Goal: Communication & Community: Answer question/provide support

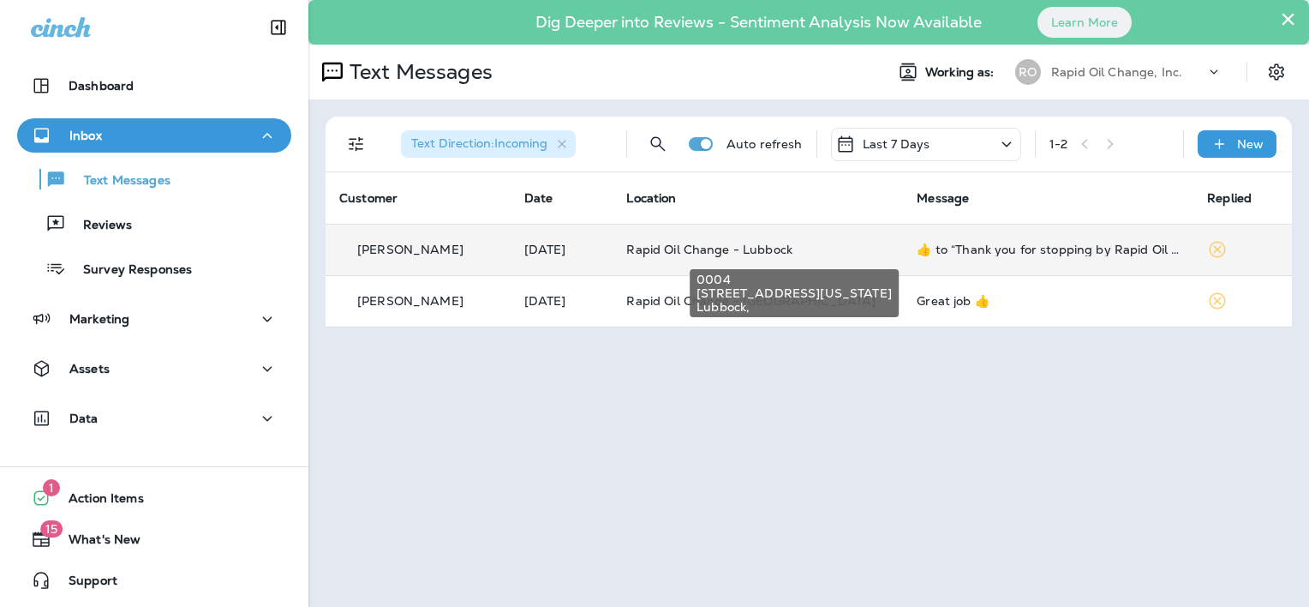
click at [704, 247] on span "Rapid Oil Change - Lubbock" at bounding box center [709, 249] width 166 height 15
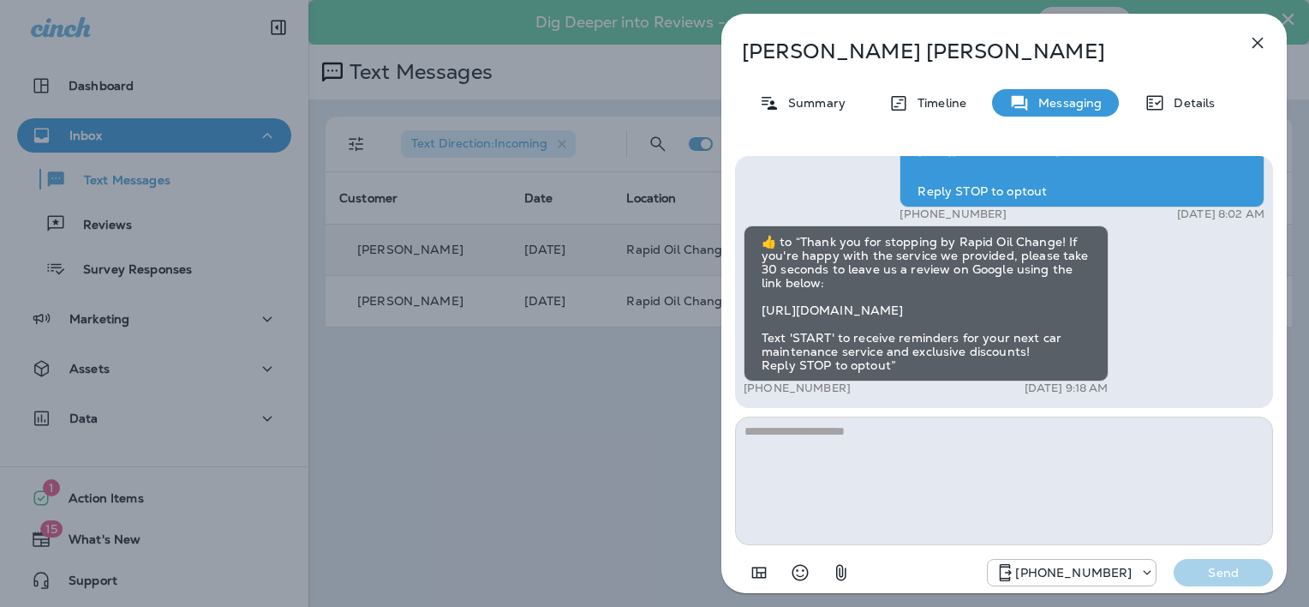
click at [1261, 44] on icon "button" at bounding box center [1258, 43] width 21 height 21
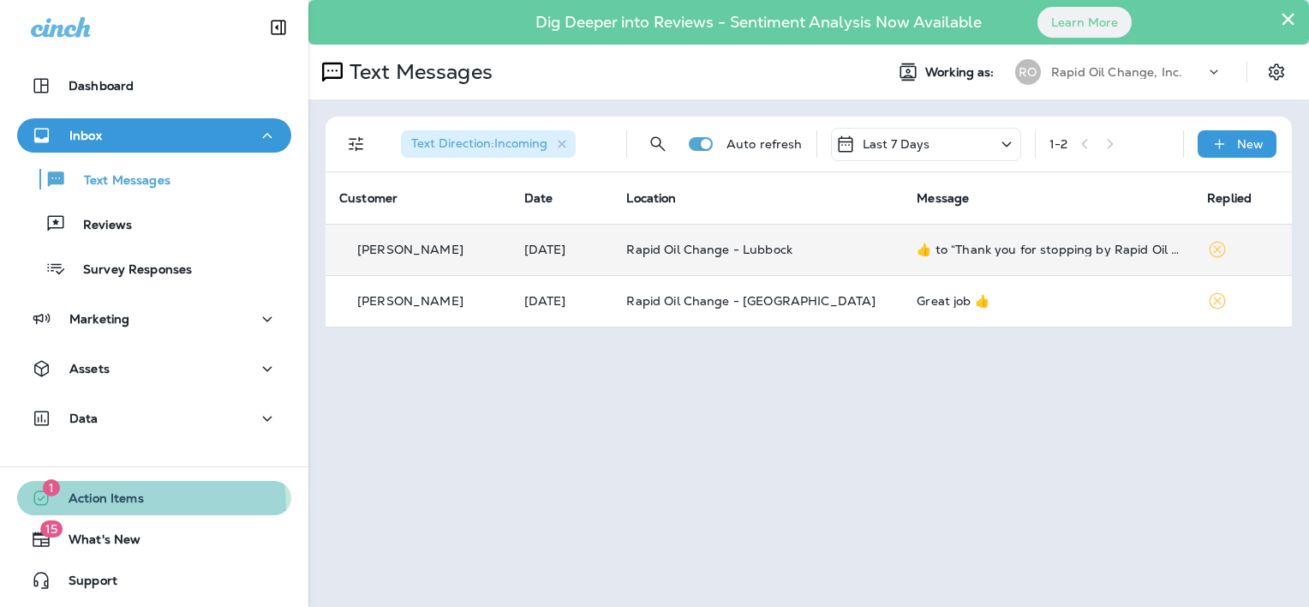
click at [128, 506] on span "Action Items" at bounding box center [97, 501] width 93 height 21
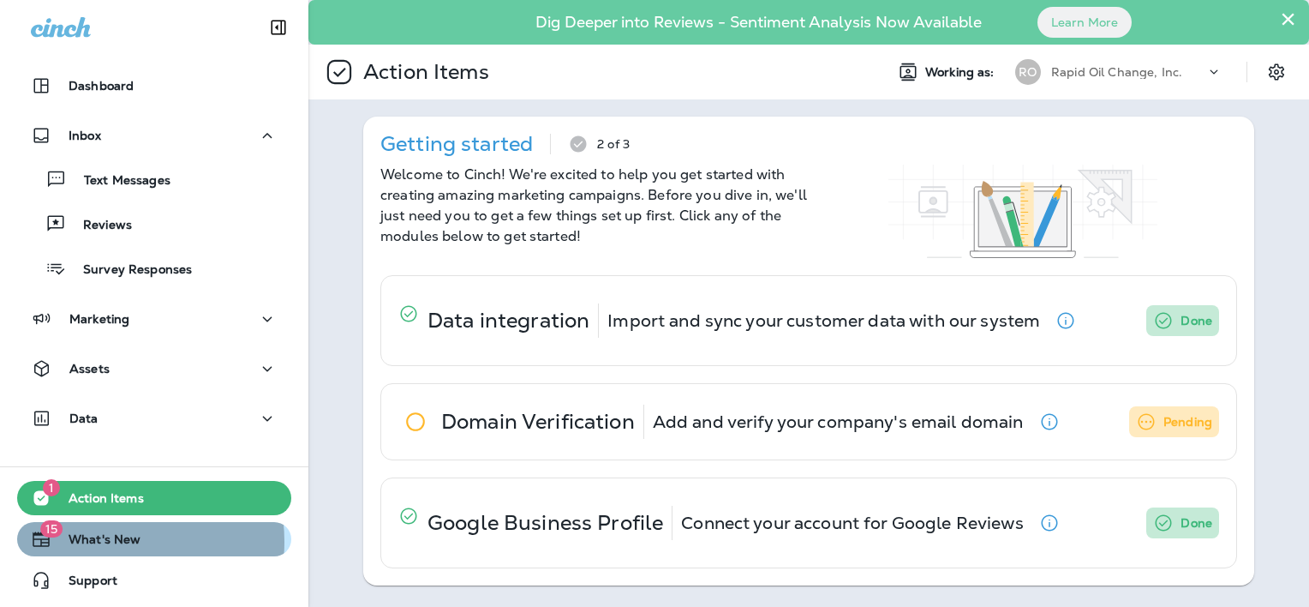
click at [96, 542] on span "What's New" at bounding box center [95, 542] width 89 height 21
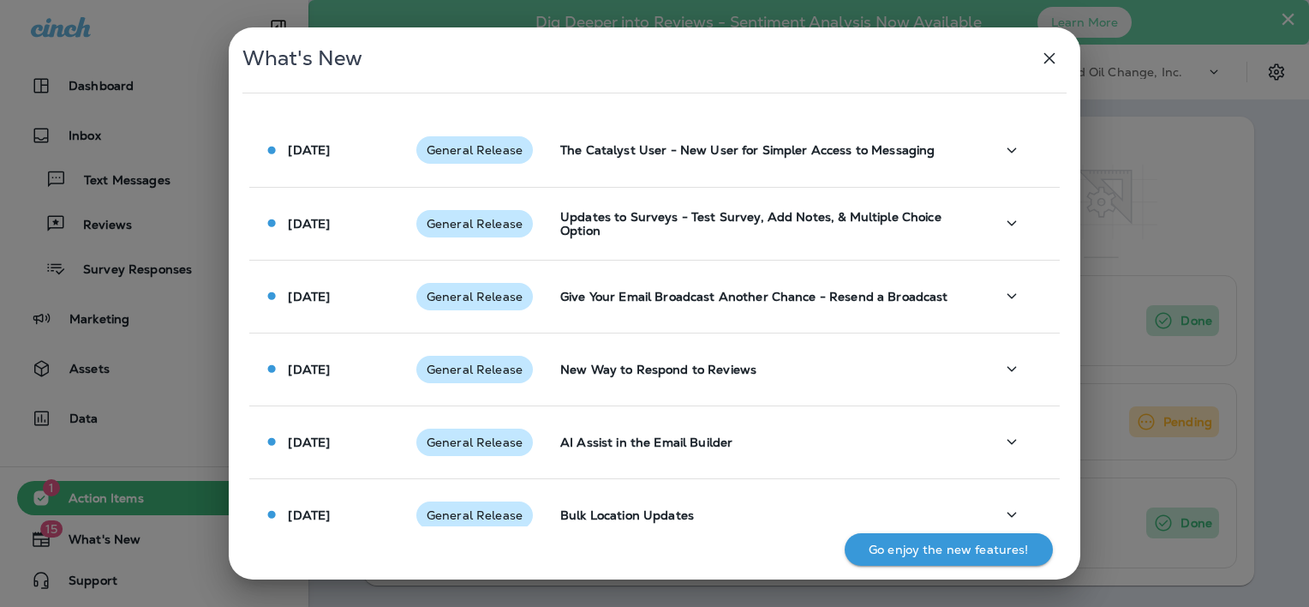
click at [1055, 57] on icon "button" at bounding box center [1049, 58] width 21 height 21
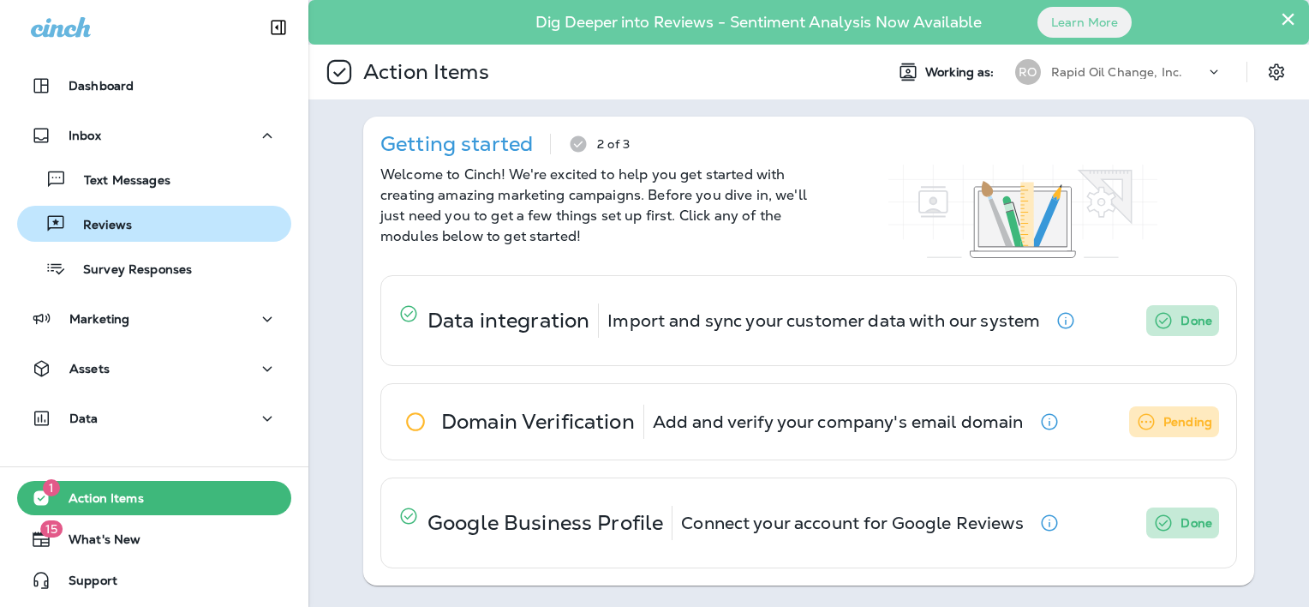
click at [133, 223] on div "Reviews" at bounding box center [154, 224] width 260 height 26
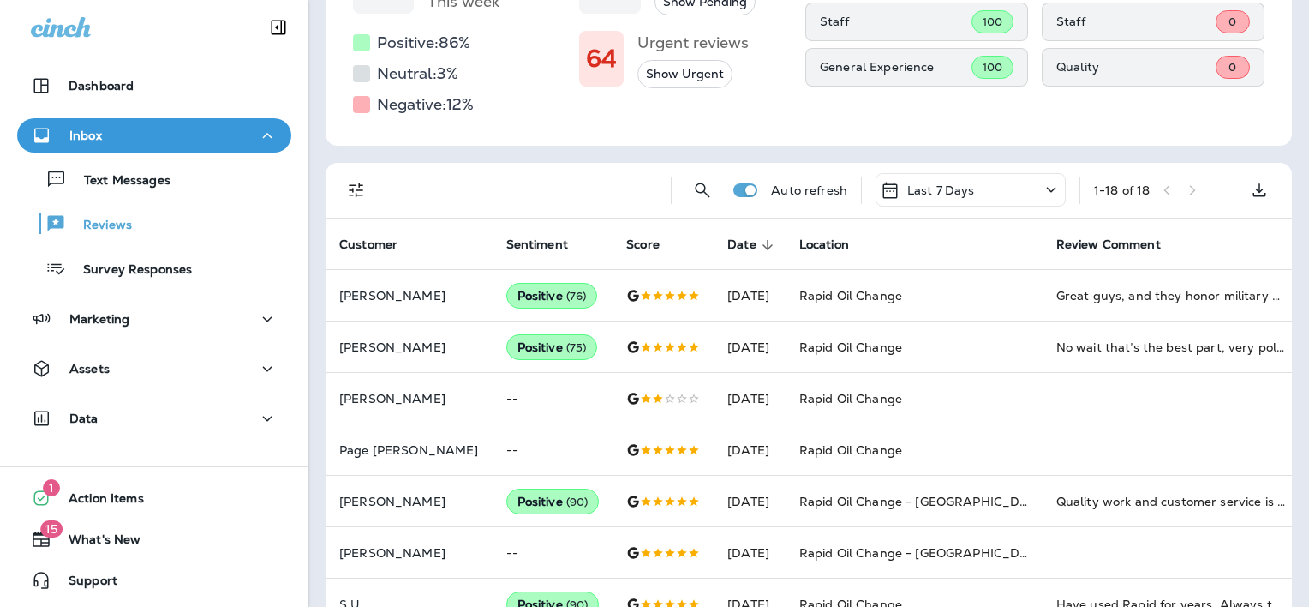
scroll to position [343, 0]
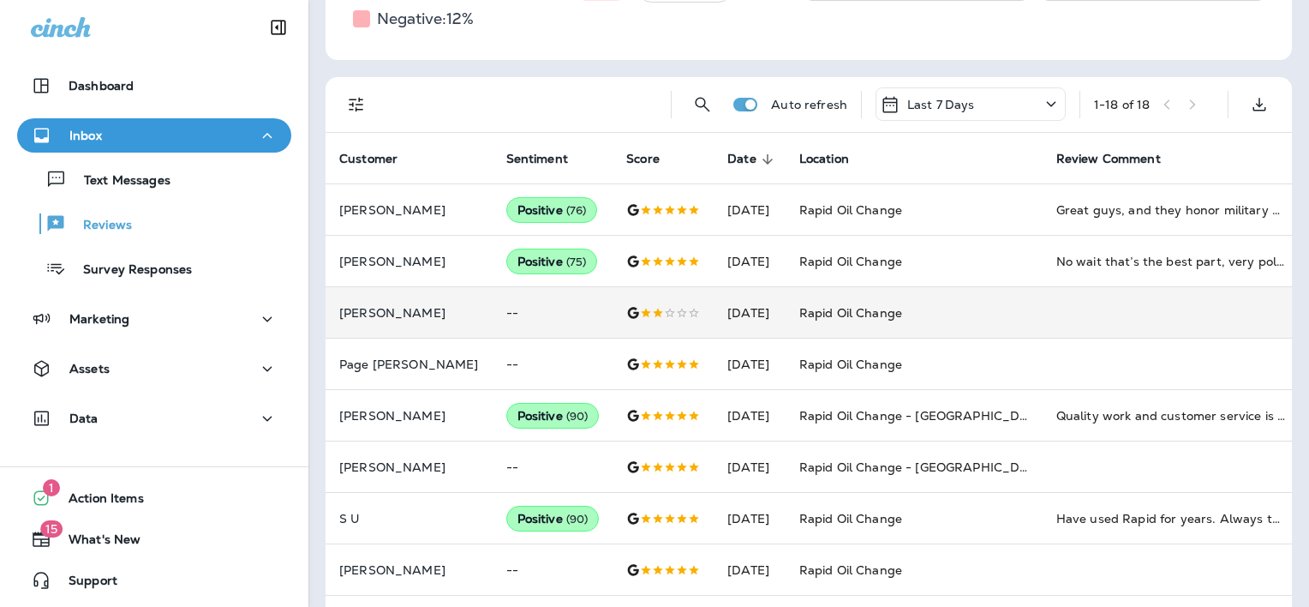
click at [523, 317] on td "--" at bounding box center [553, 312] width 121 height 51
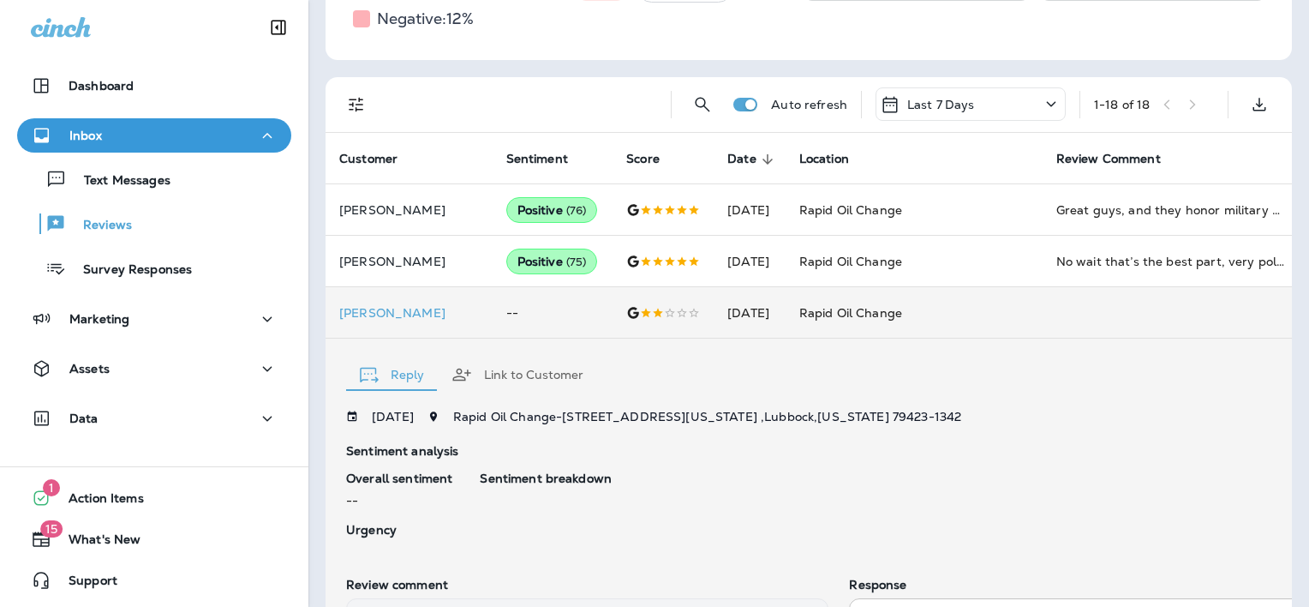
scroll to position [572, 0]
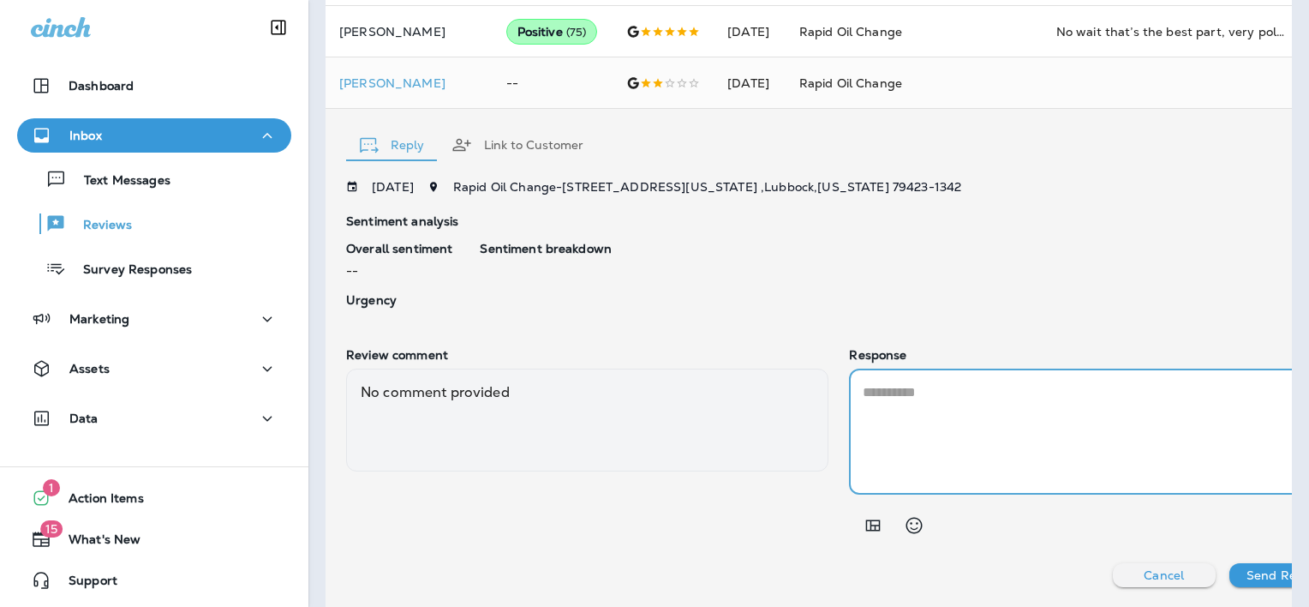
click at [919, 394] on textarea at bounding box center [1090, 431] width 455 height 99
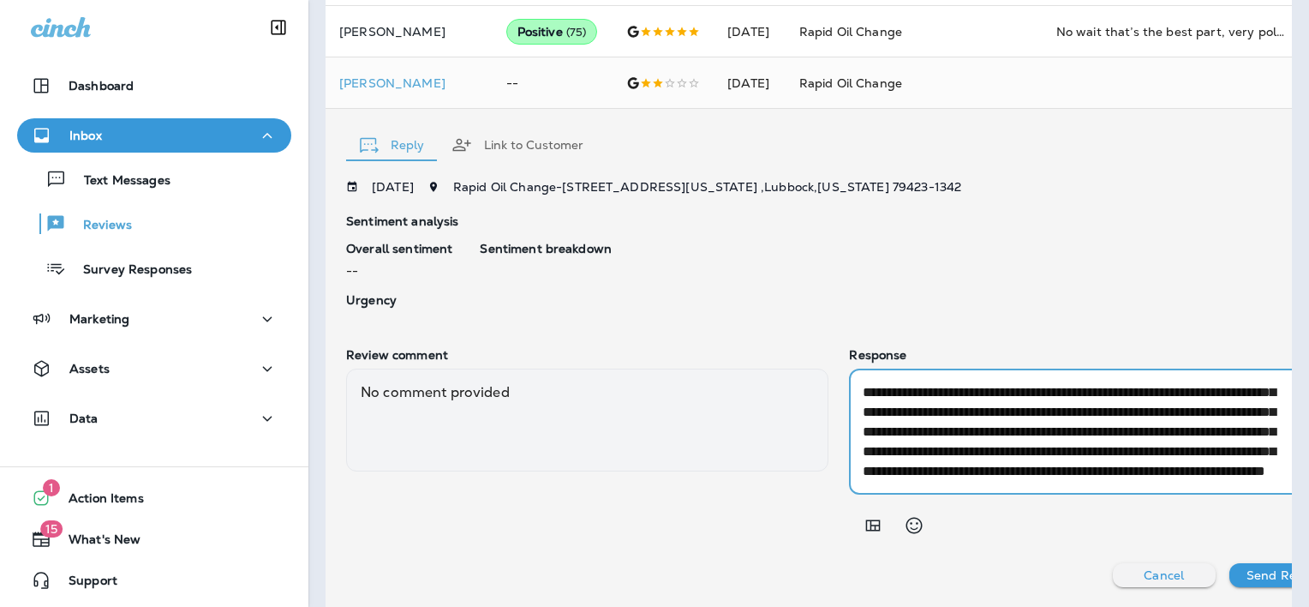
scroll to position [78, 0]
type textarea "**********"
click at [1247, 574] on p "Send Reply" at bounding box center [1281, 575] width 68 height 14
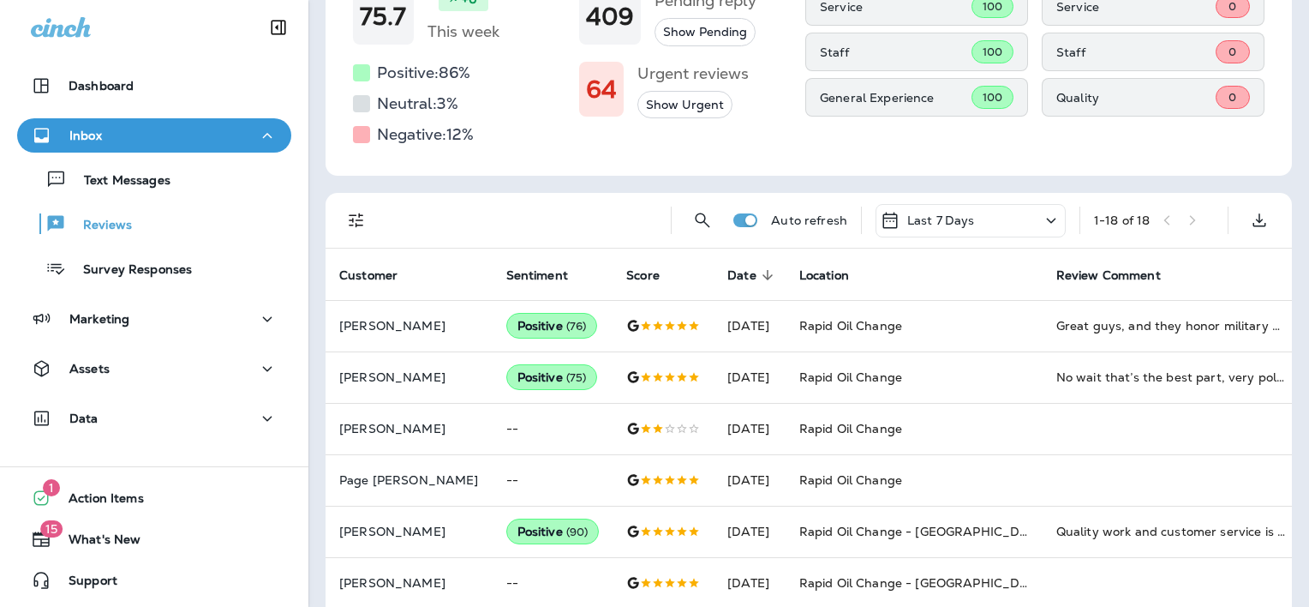
scroll to position [105, 0]
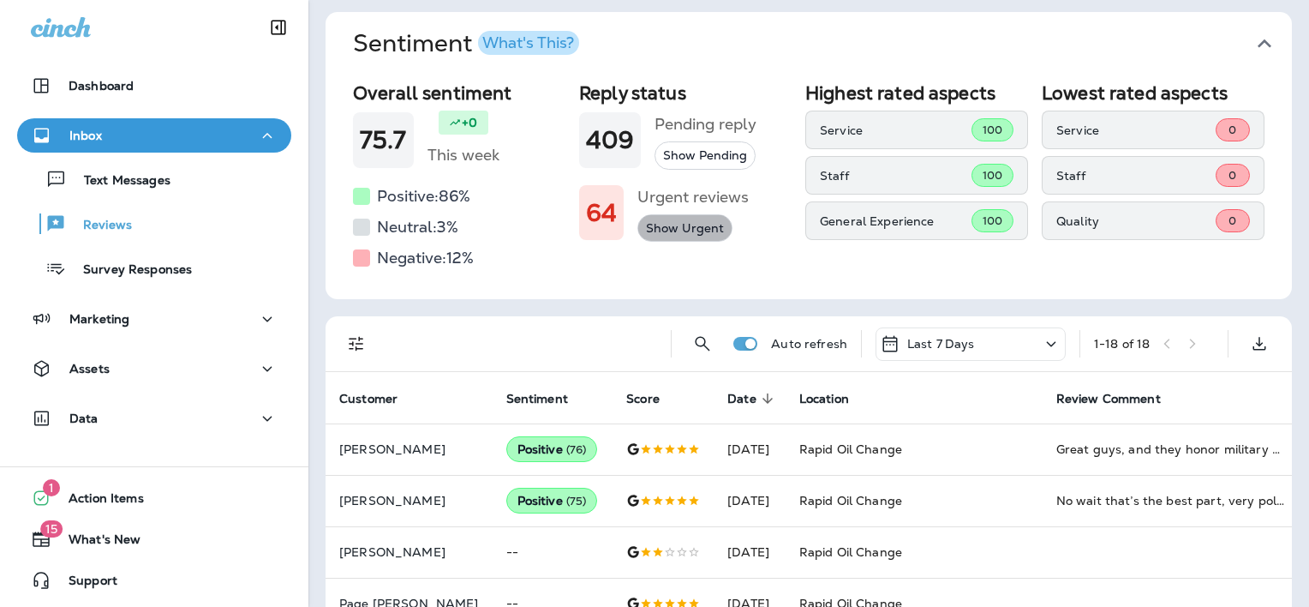
click at [668, 222] on button "Show Urgent" at bounding box center [685, 228] width 95 height 28
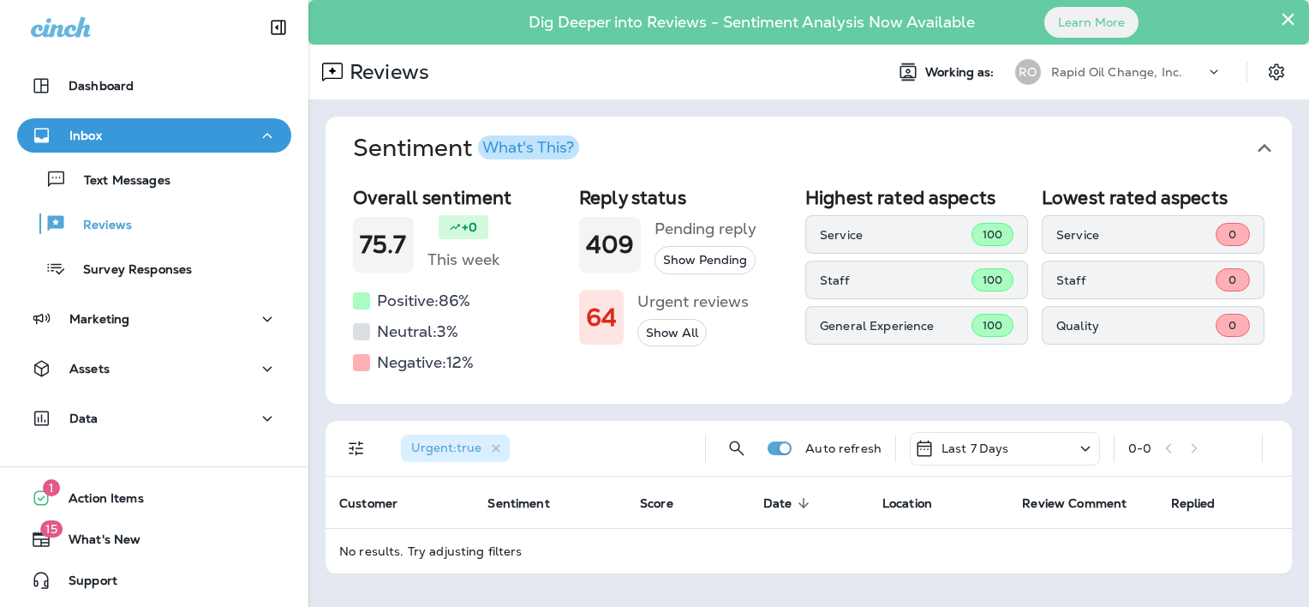
click at [682, 261] on button "Show Pending" at bounding box center [705, 260] width 101 height 28
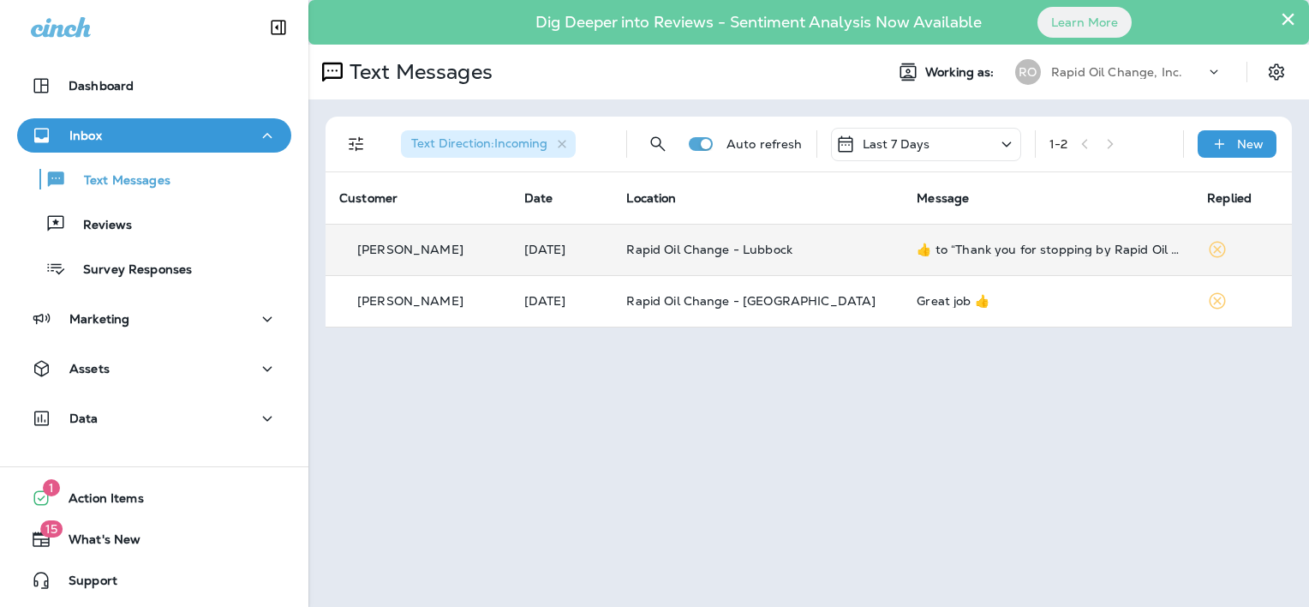
click at [1213, 248] on icon at bounding box center [1217, 249] width 21 height 21
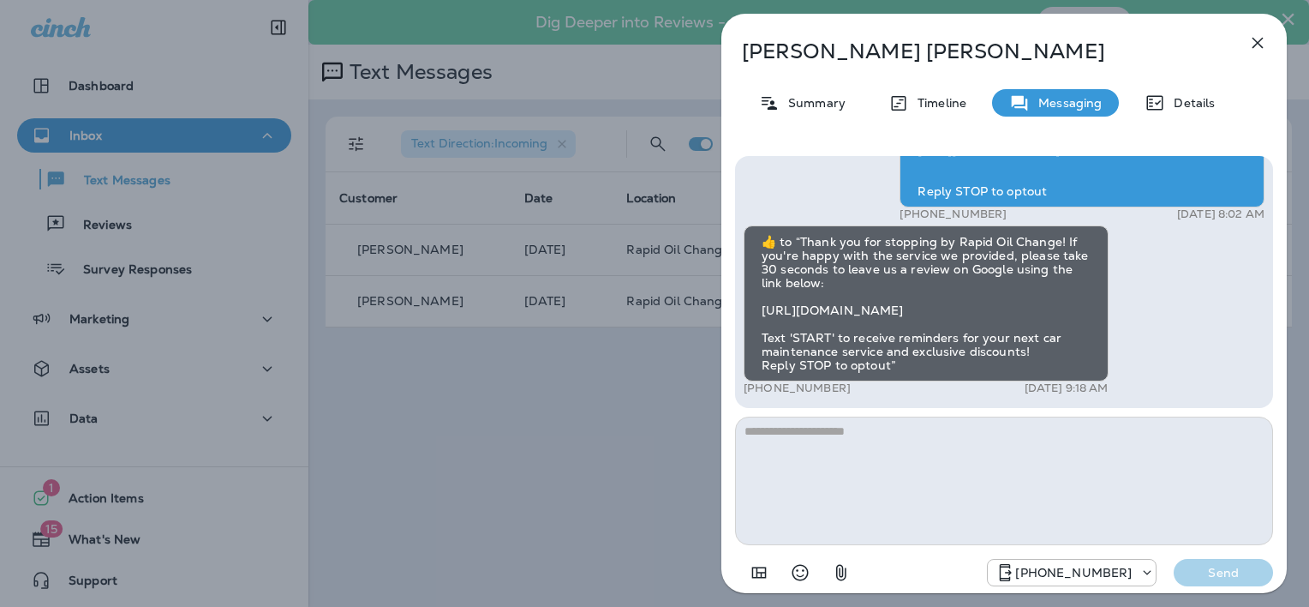
click at [1261, 51] on icon "button" at bounding box center [1258, 43] width 21 height 21
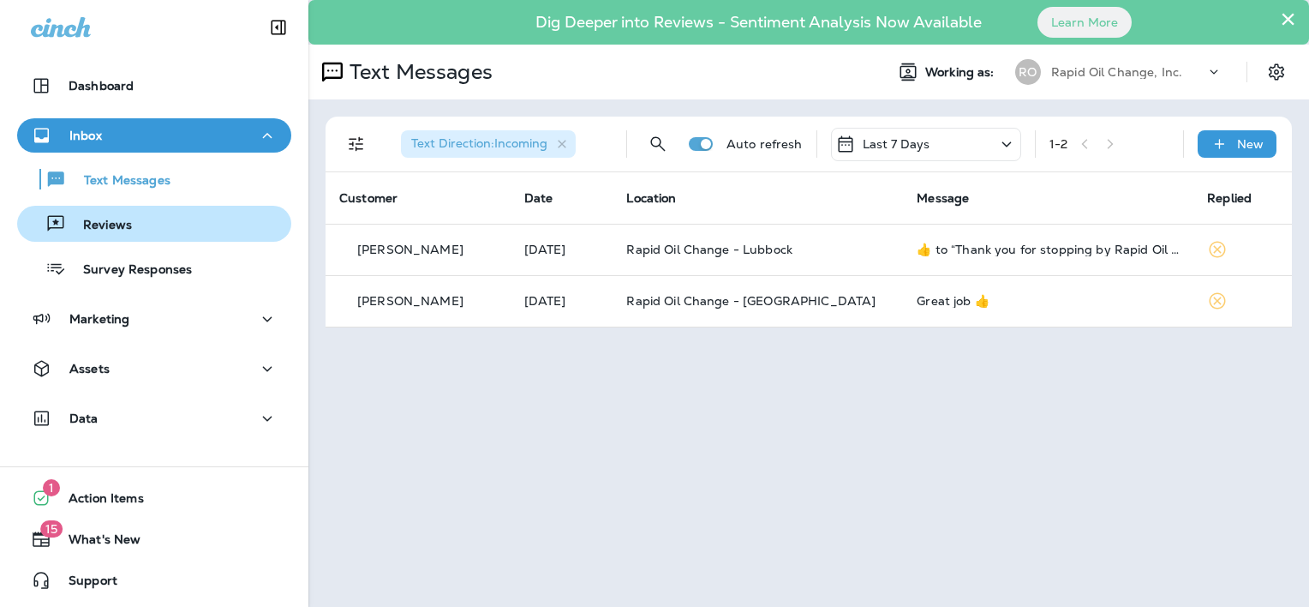
click at [127, 225] on p "Reviews" at bounding box center [99, 226] width 66 height 16
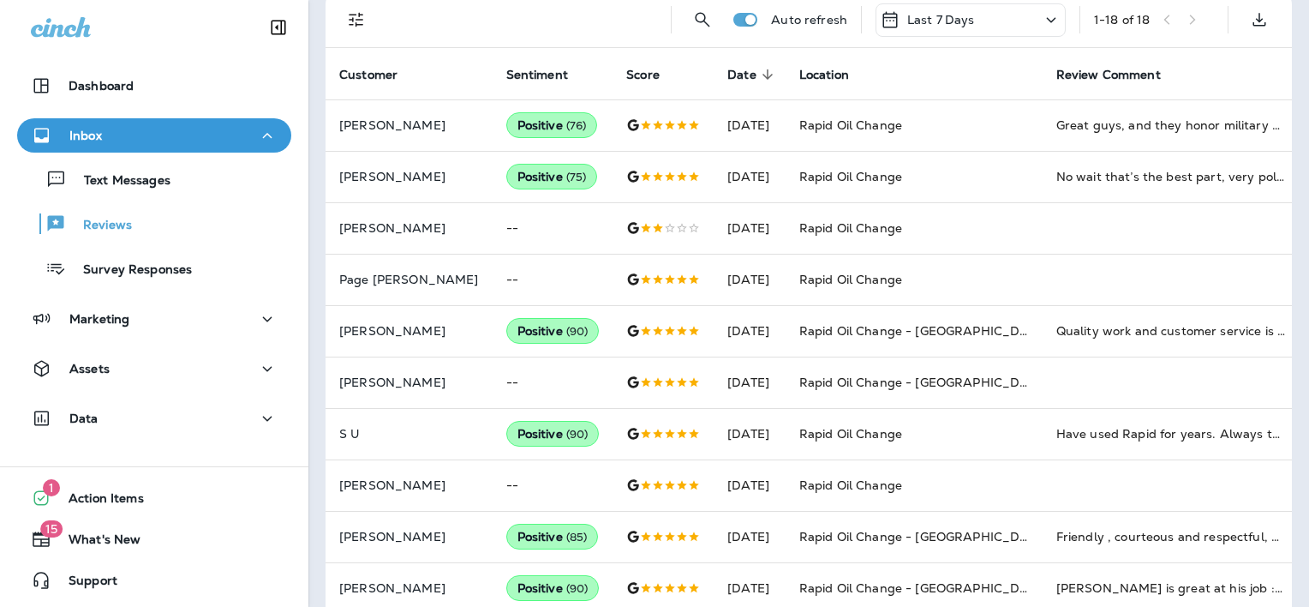
scroll to position [86, 0]
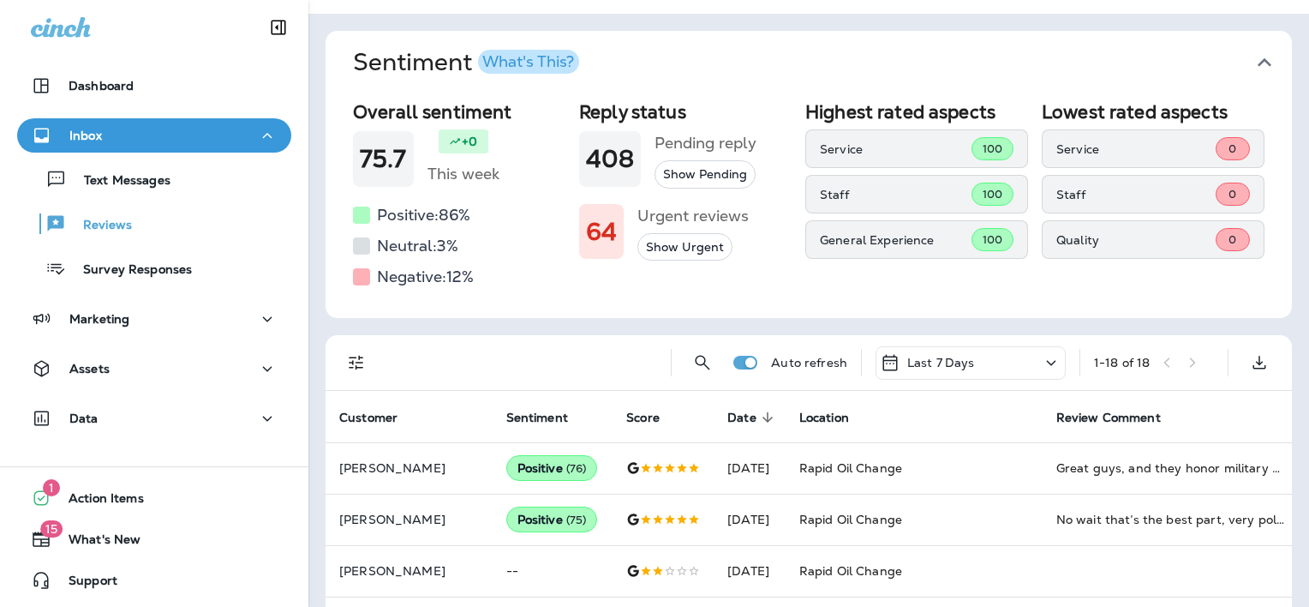
click at [1183, 353] on div "1 - 18 of 18" at bounding box center [1154, 363] width 120 height 26
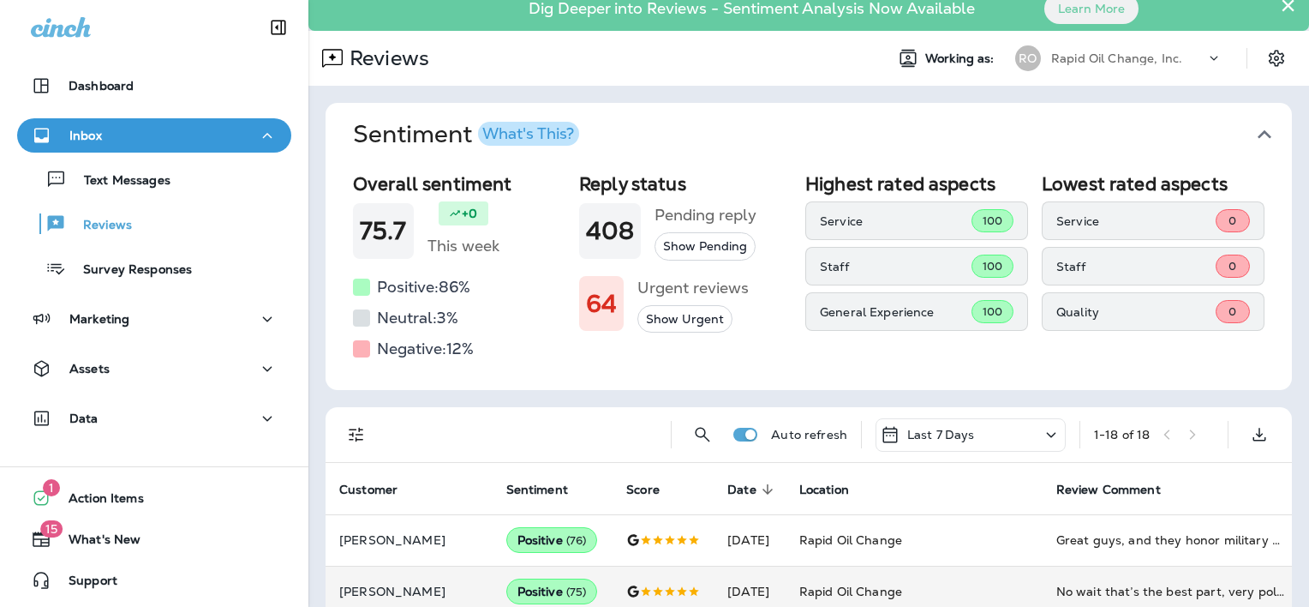
scroll to position [0, 0]
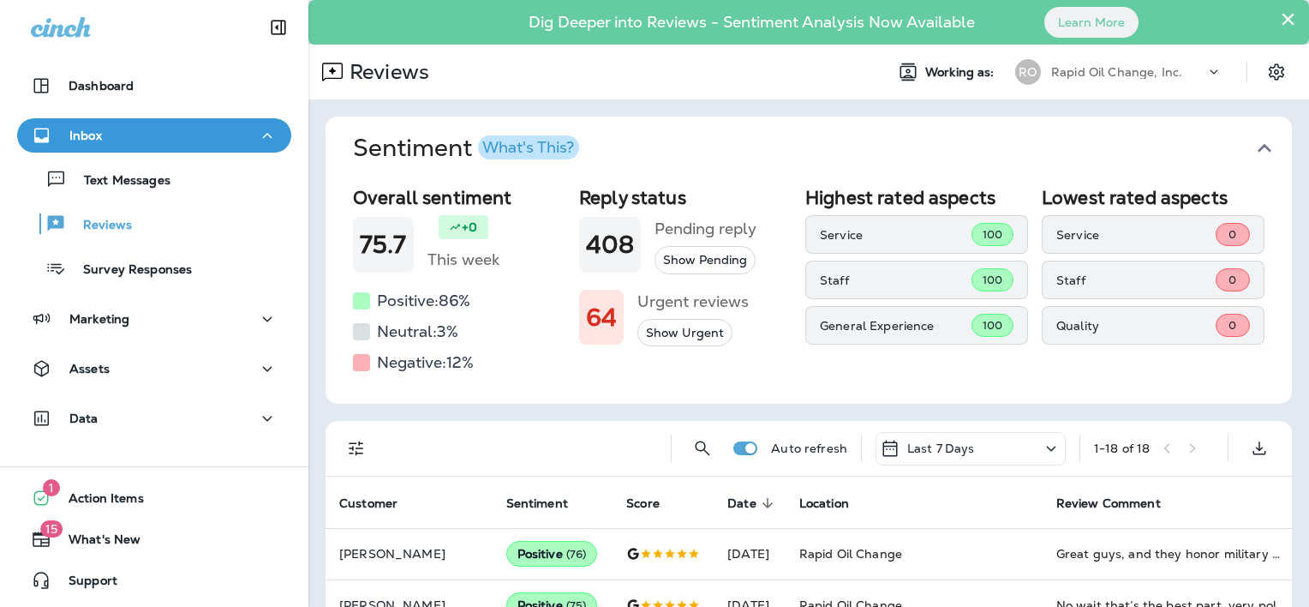
click at [1041, 449] on icon at bounding box center [1051, 448] width 21 height 21
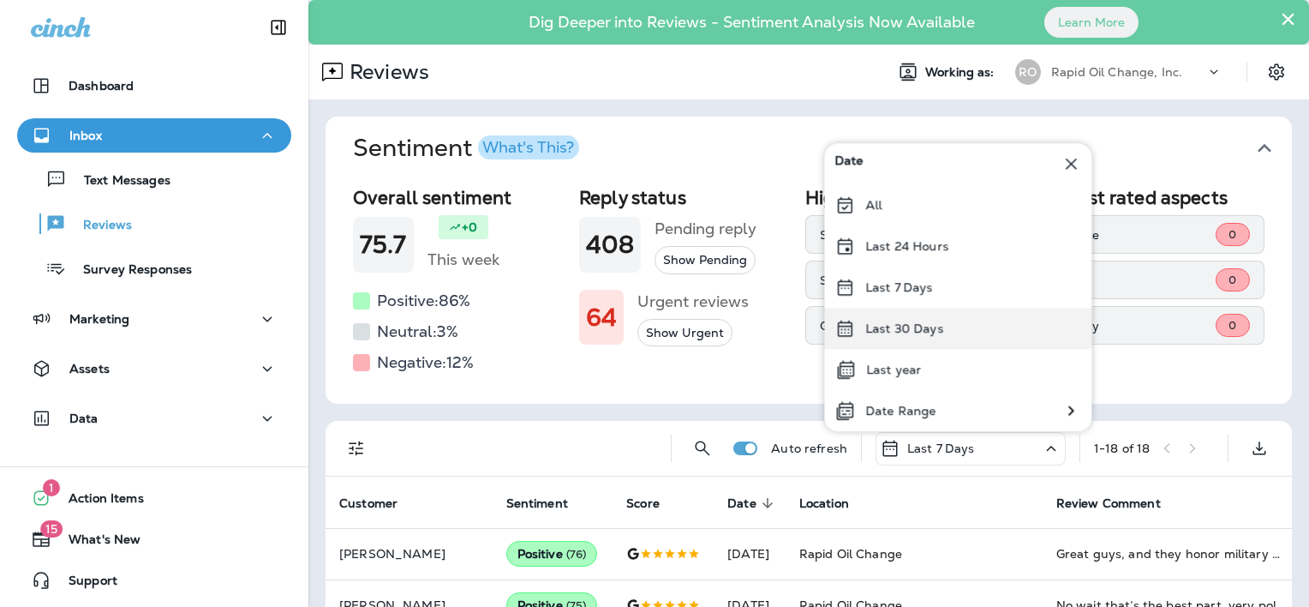
click at [930, 334] on p "Last 30 Days" at bounding box center [904, 328] width 78 height 14
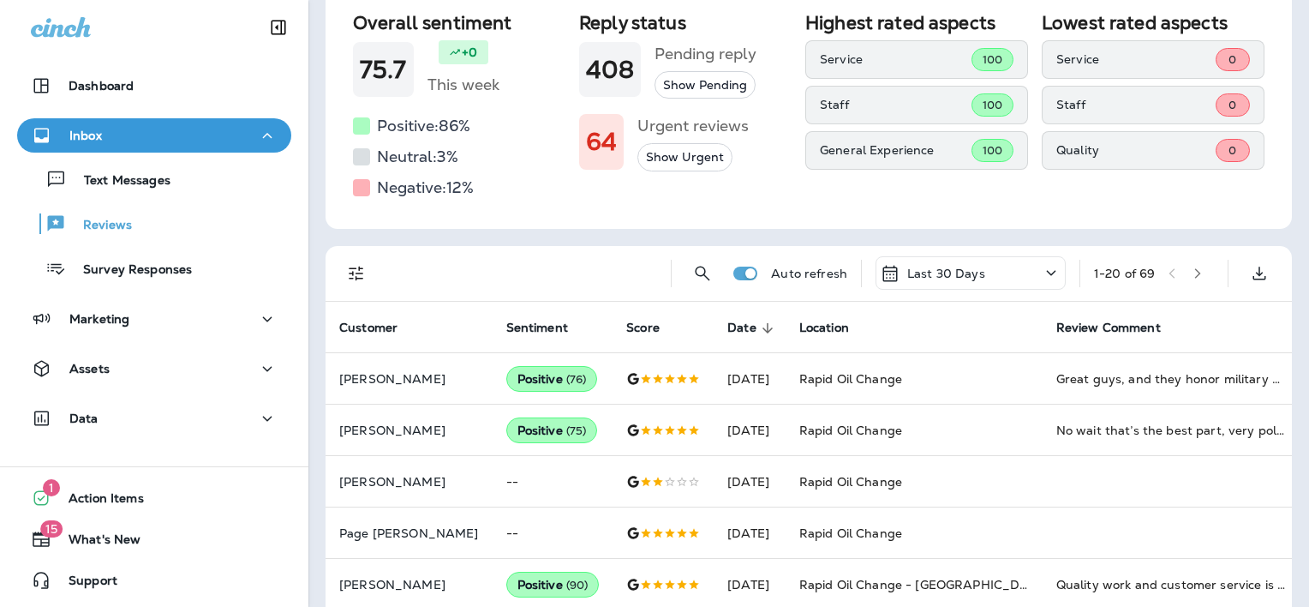
scroll to position [122, 0]
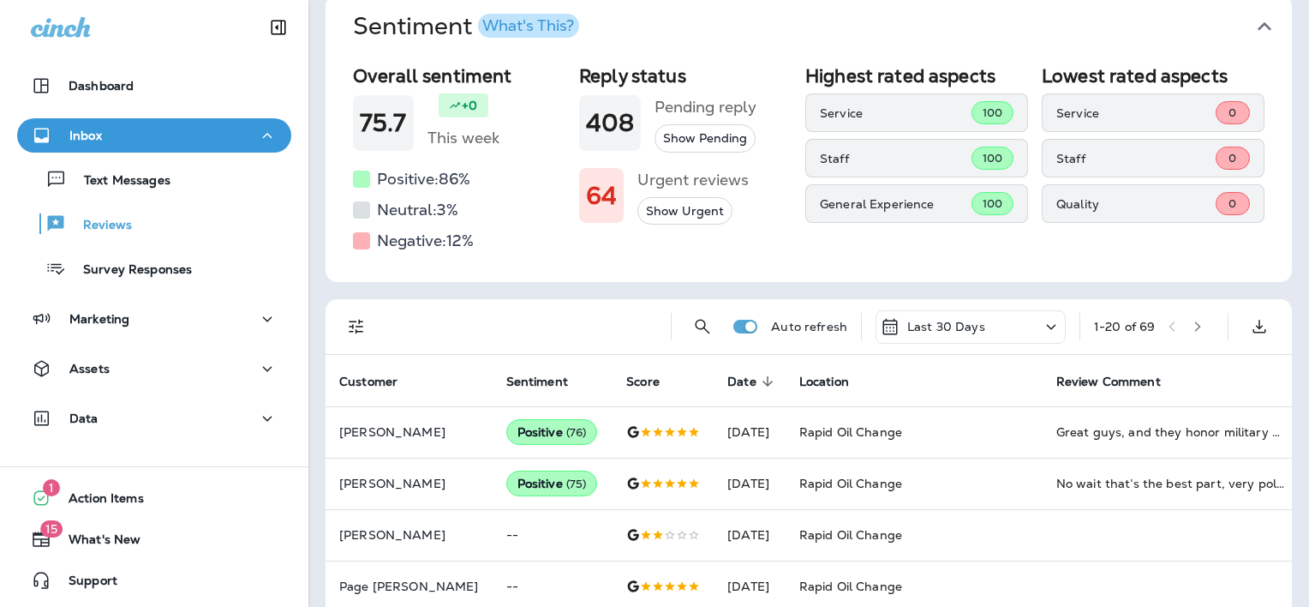
click at [1193, 324] on icon "button" at bounding box center [1198, 326] width 12 height 12
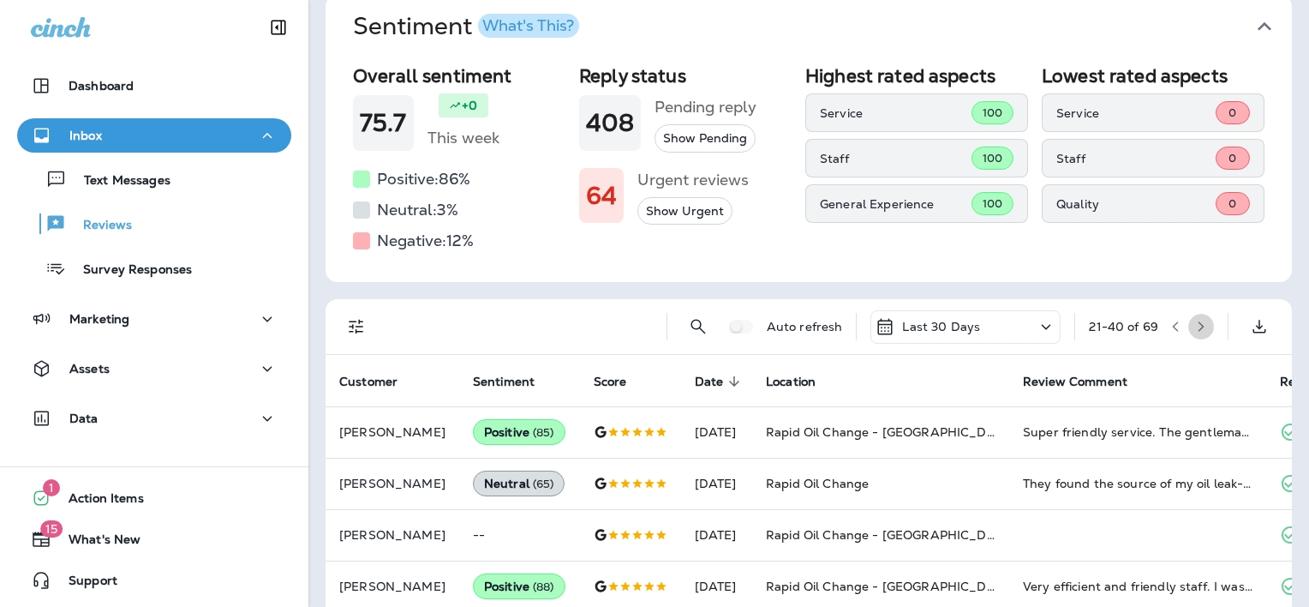
click at [1195, 324] on icon "button" at bounding box center [1201, 326] width 12 height 12
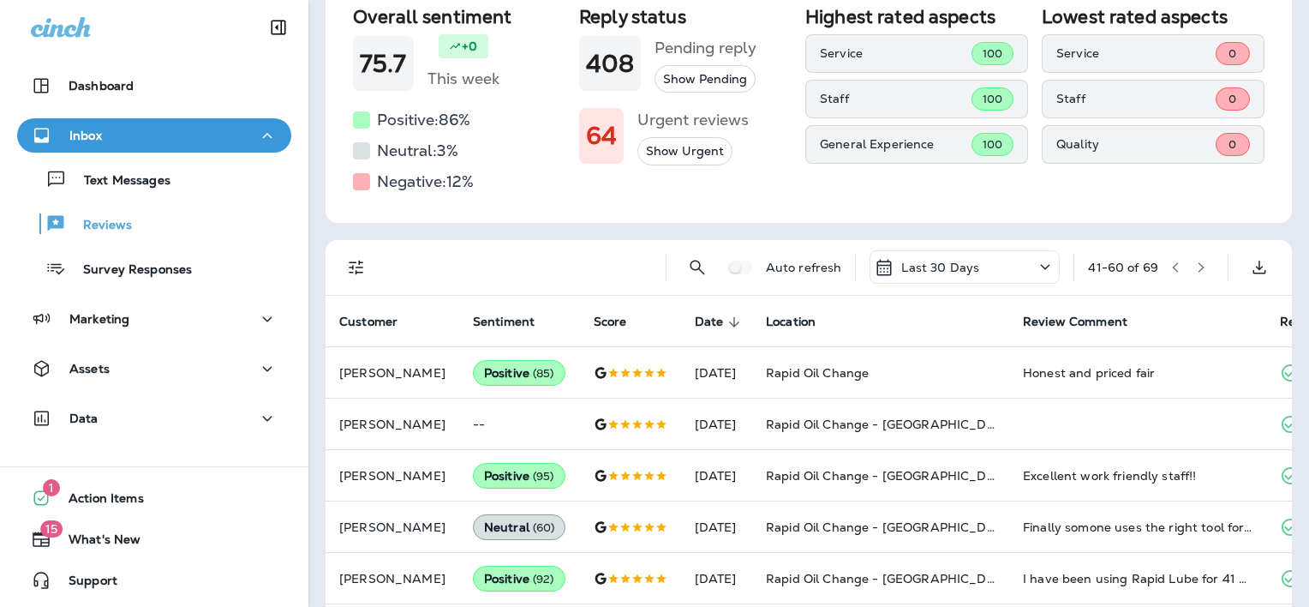
scroll to position [0, 0]
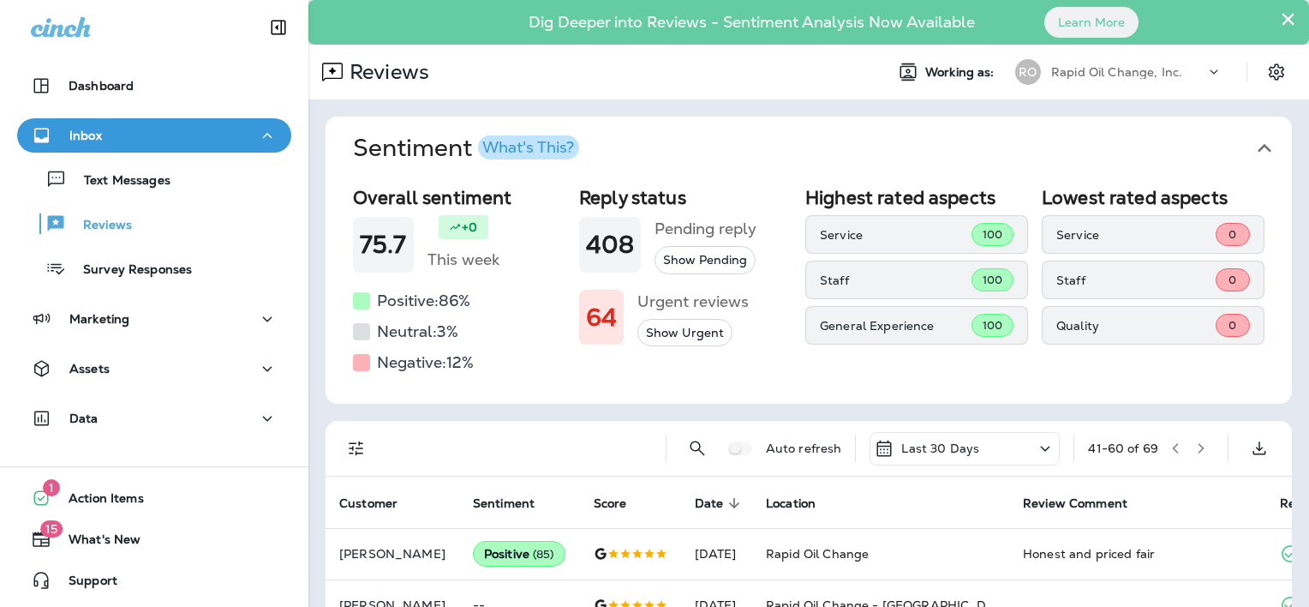
click at [1189, 446] on button "button" at bounding box center [1202, 448] width 26 height 26
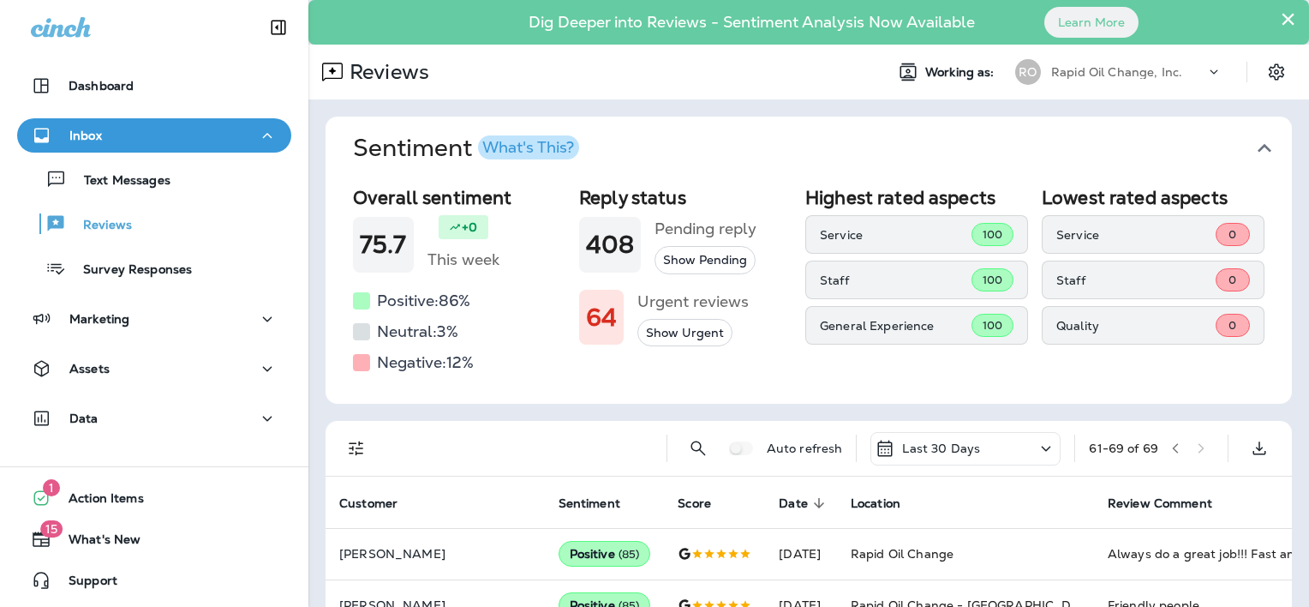
click at [976, 458] on div "Last 30 Days" at bounding box center [966, 448] width 190 height 33
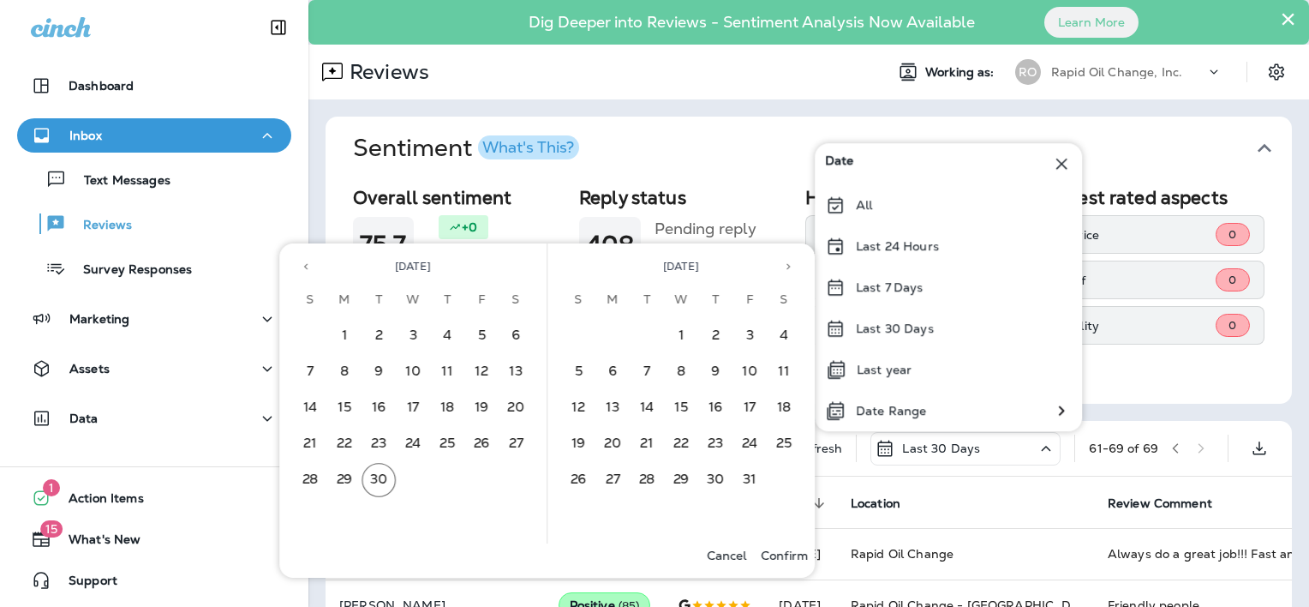
click at [298, 266] on button "Previous month" at bounding box center [306, 267] width 26 height 26
click at [474, 340] on button "1" at bounding box center [481, 336] width 34 height 34
click at [647, 476] on button "30" at bounding box center [647, 480] width 34 height 34
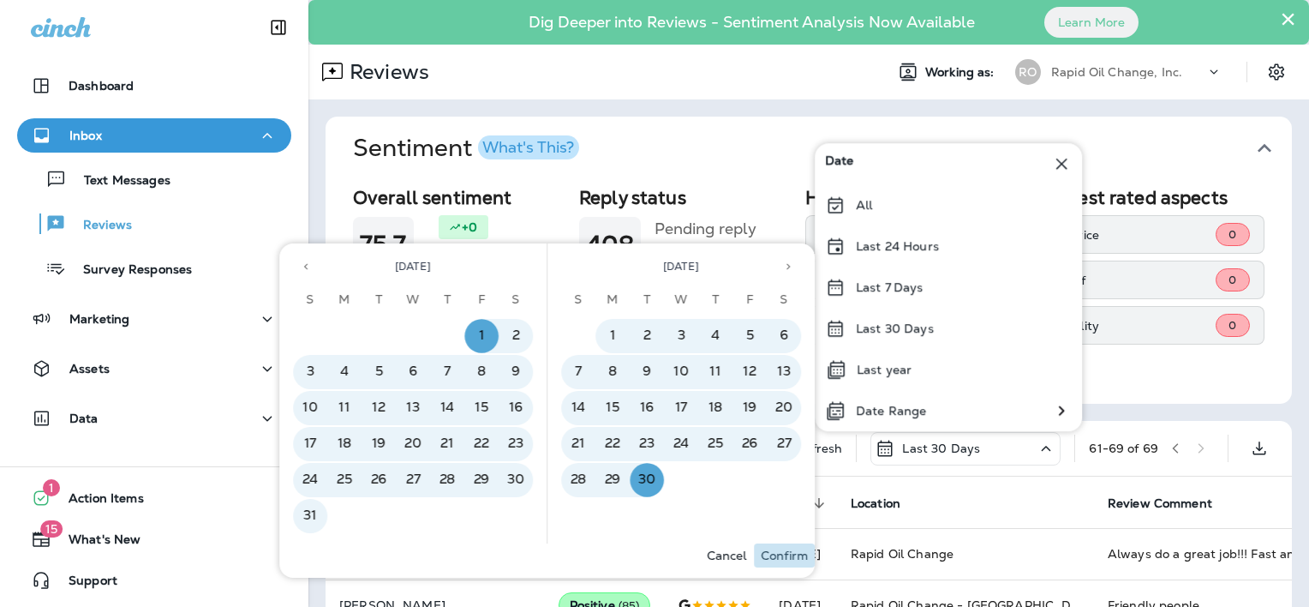
click at [795, 556] on p "Confirm" at bounding box center [784, 555] width 47 height 14
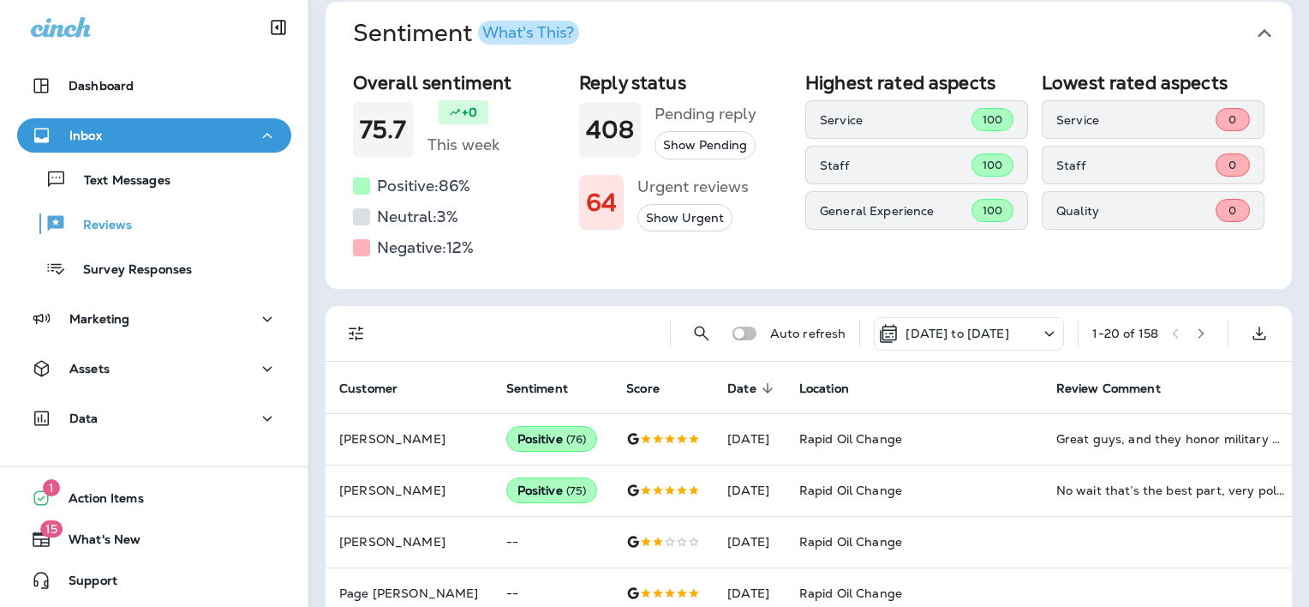
scroll to position [36, 0]
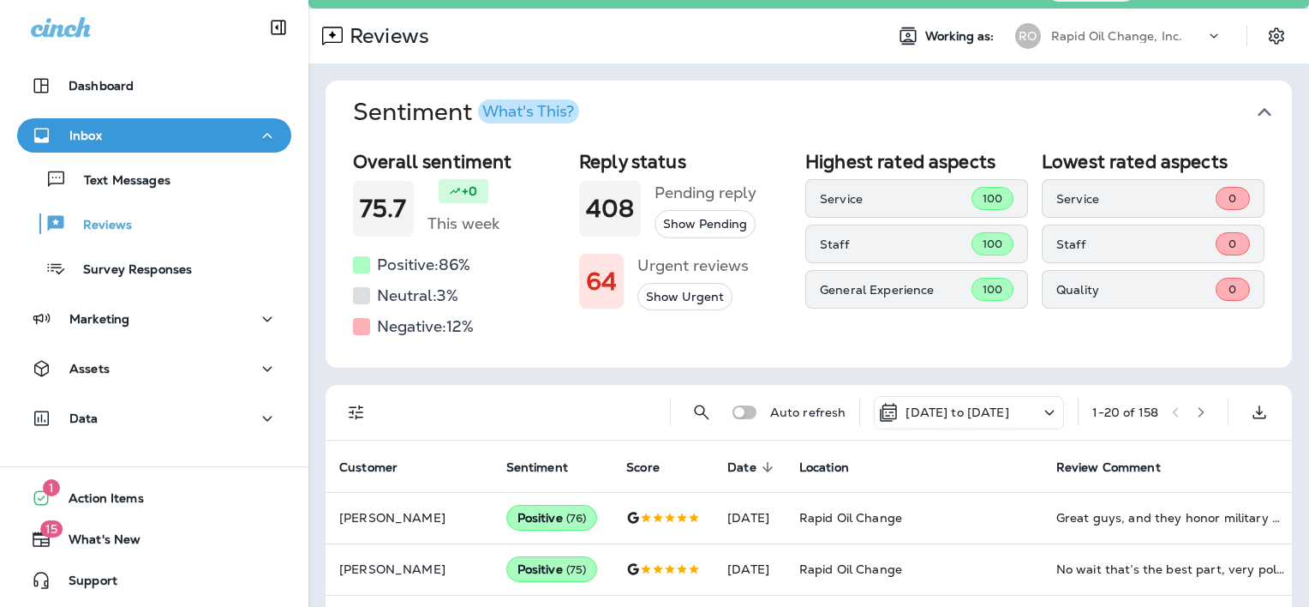
click at [1195, 414] on icon "button" at bounding box center [1201, 412] width 12 height 12
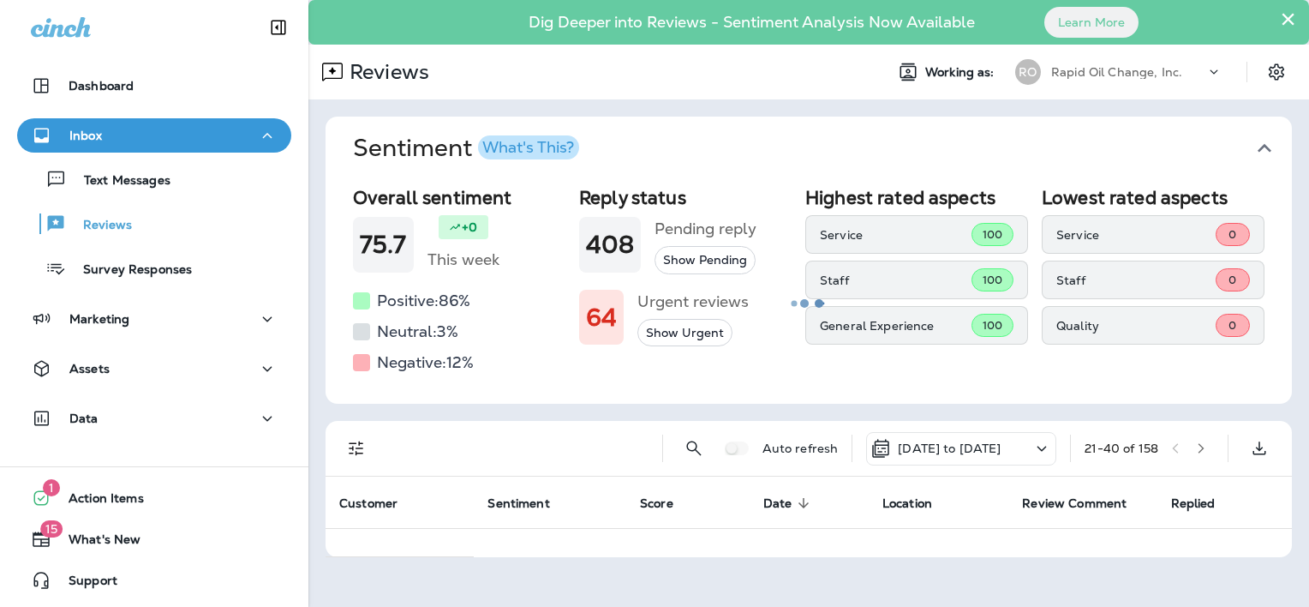
scroll to position [0, 0]
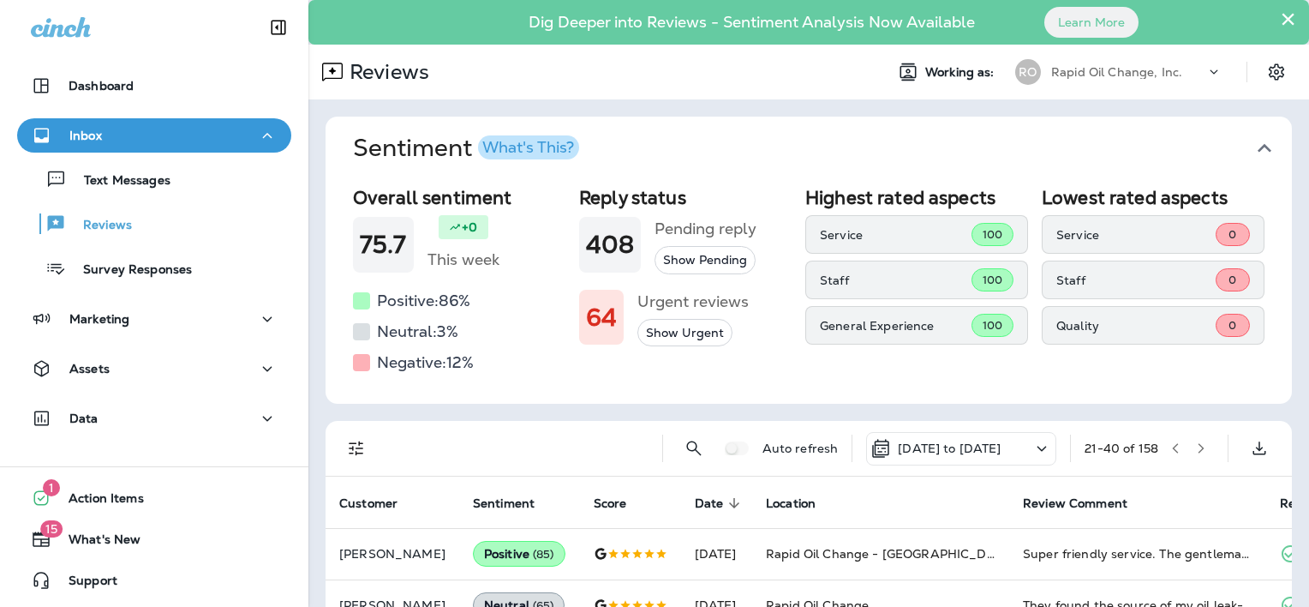
click at [1195, 448] on icon "button" at bounding box center [1201, 448] width 12 height 12
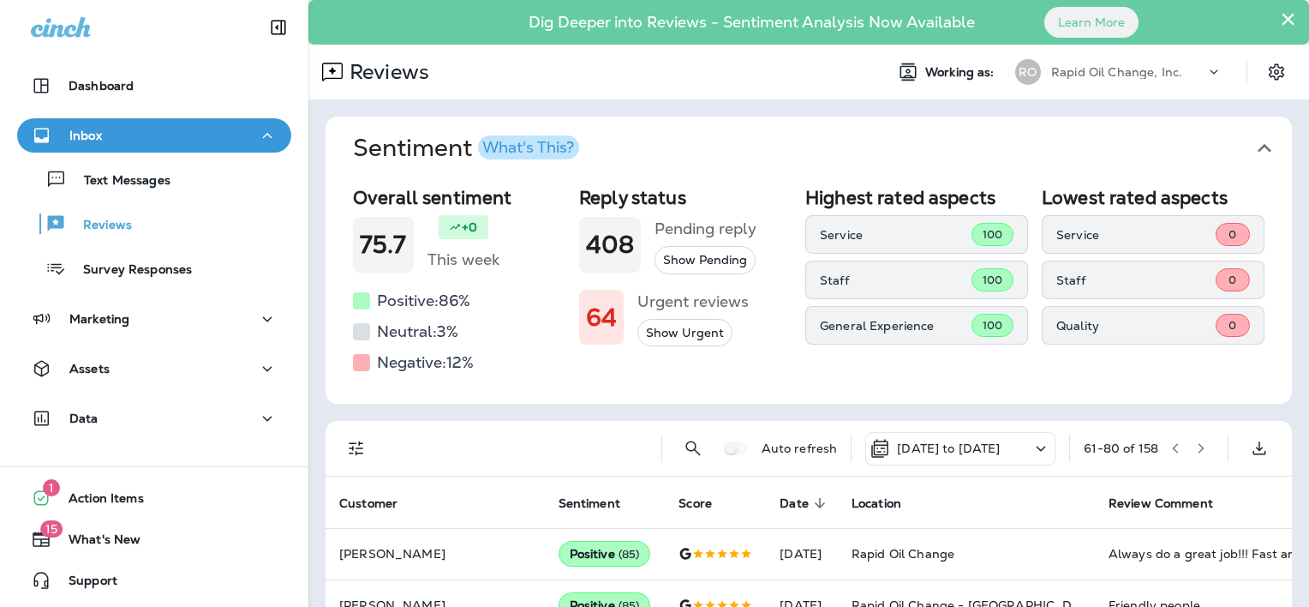
click at [1195, 448] on icon "button" at bounding box center [1201, 448] width 12 height 12
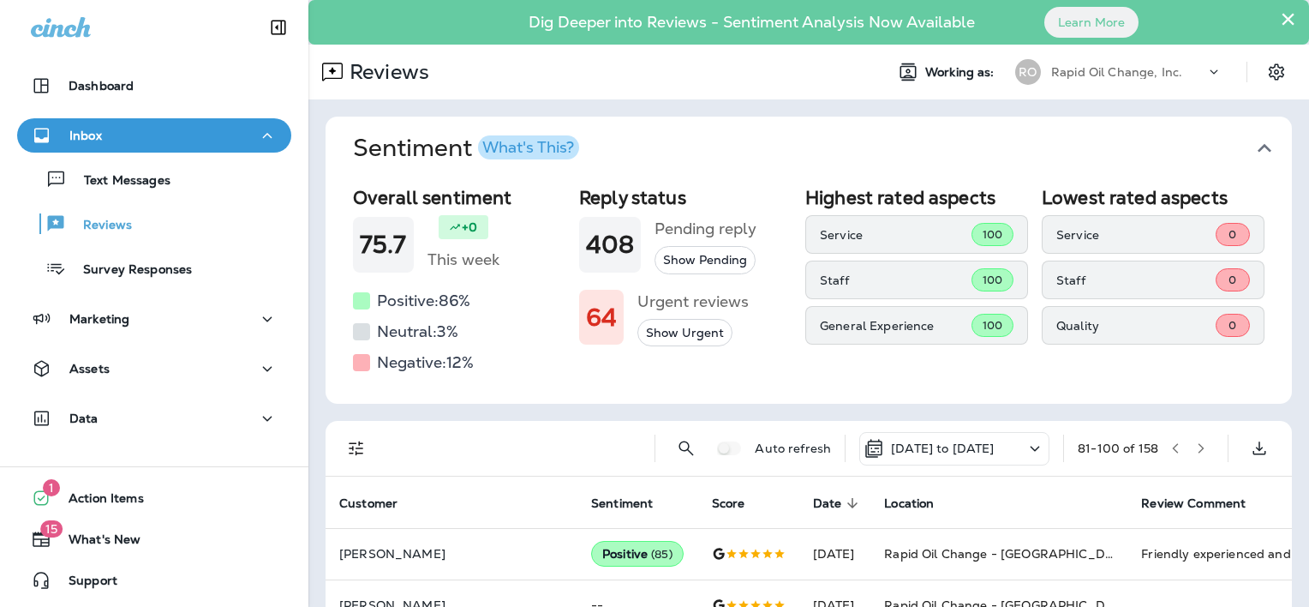
click at [1195, 448] on icon "button" at bounding box center [1201, 448] width 12 height 12
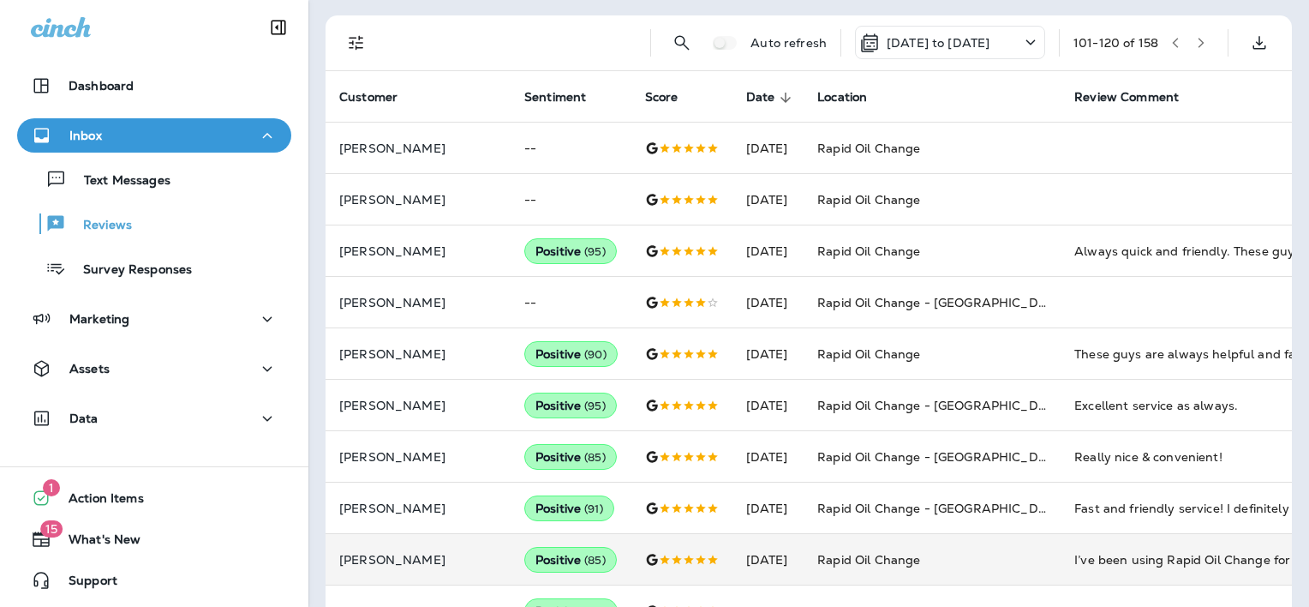
scroll to position [293, 0]
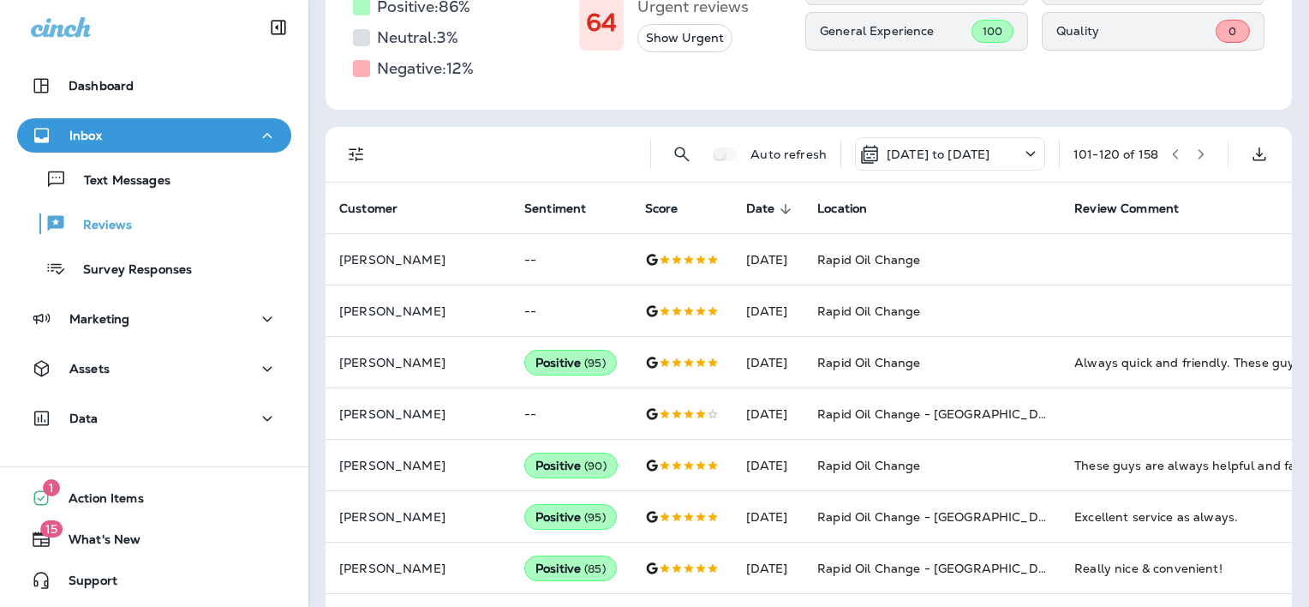
click at [1189, 150] on button "button" at bounding box center [1202, 154] width 26 height 26
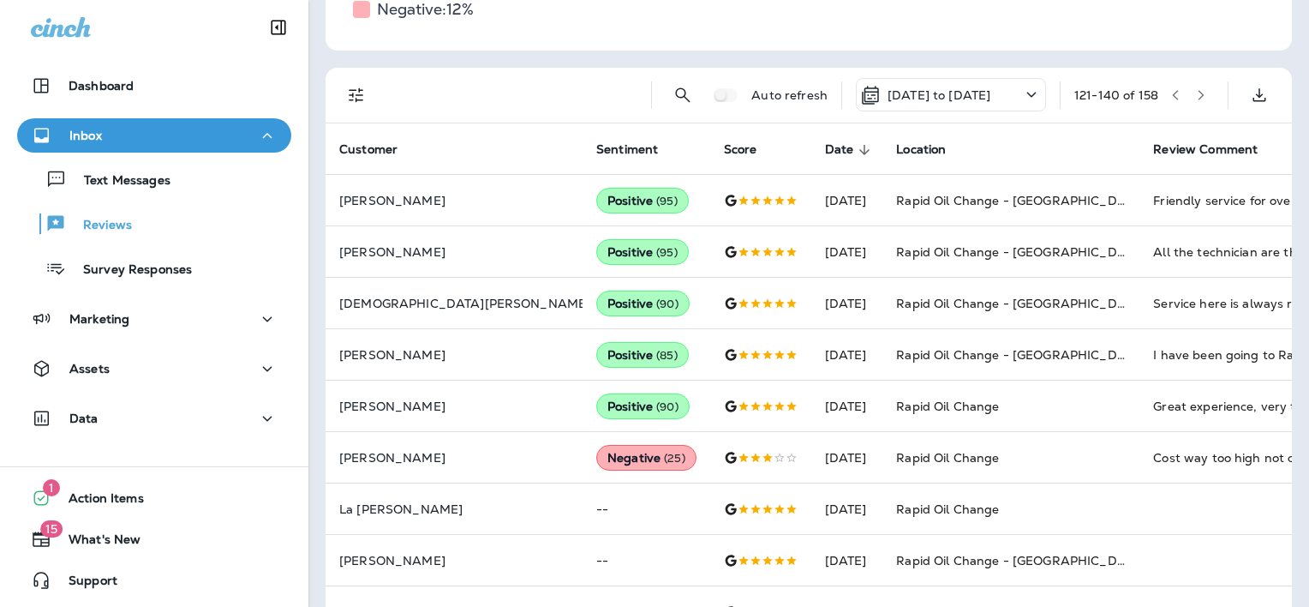
scroll to position [686, 0]
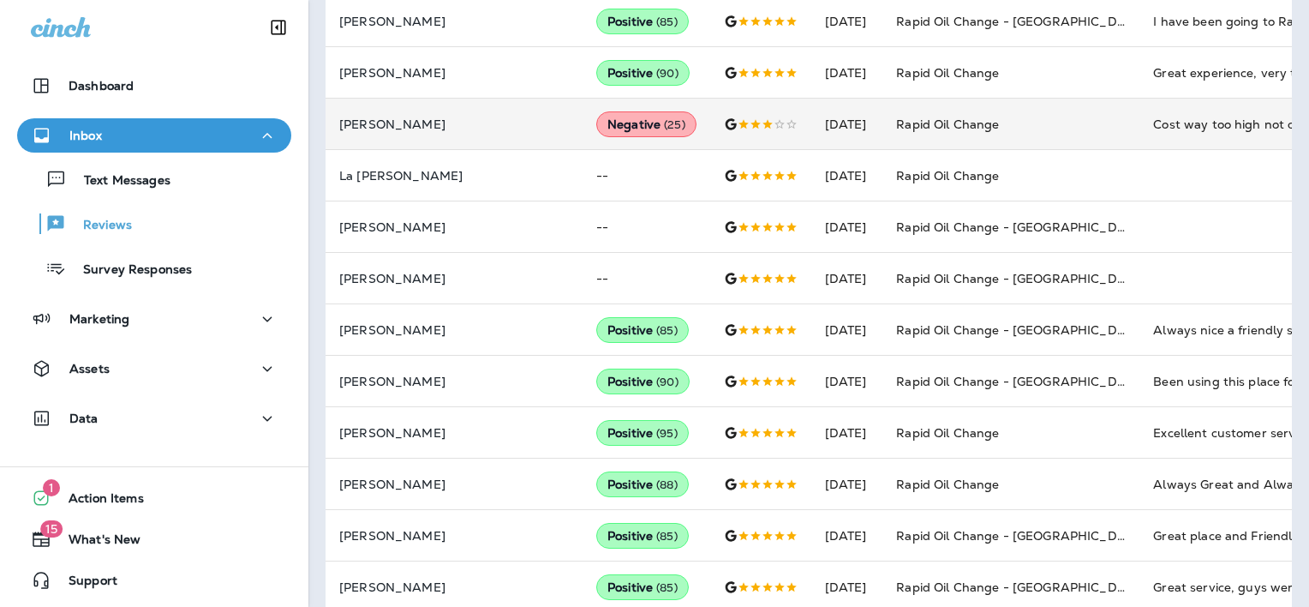
click at [1140, 135] on td "Cost way too high not competitive" at bounding box center [1268, 124] width 257 height 51
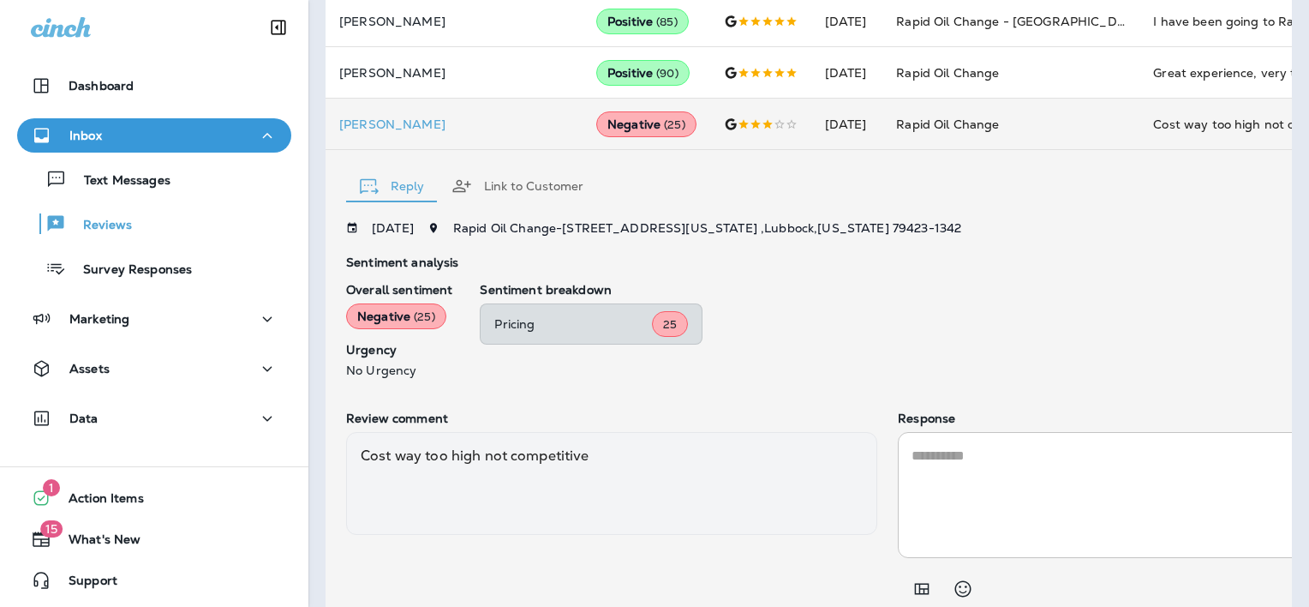
scroll to position [749, 0]
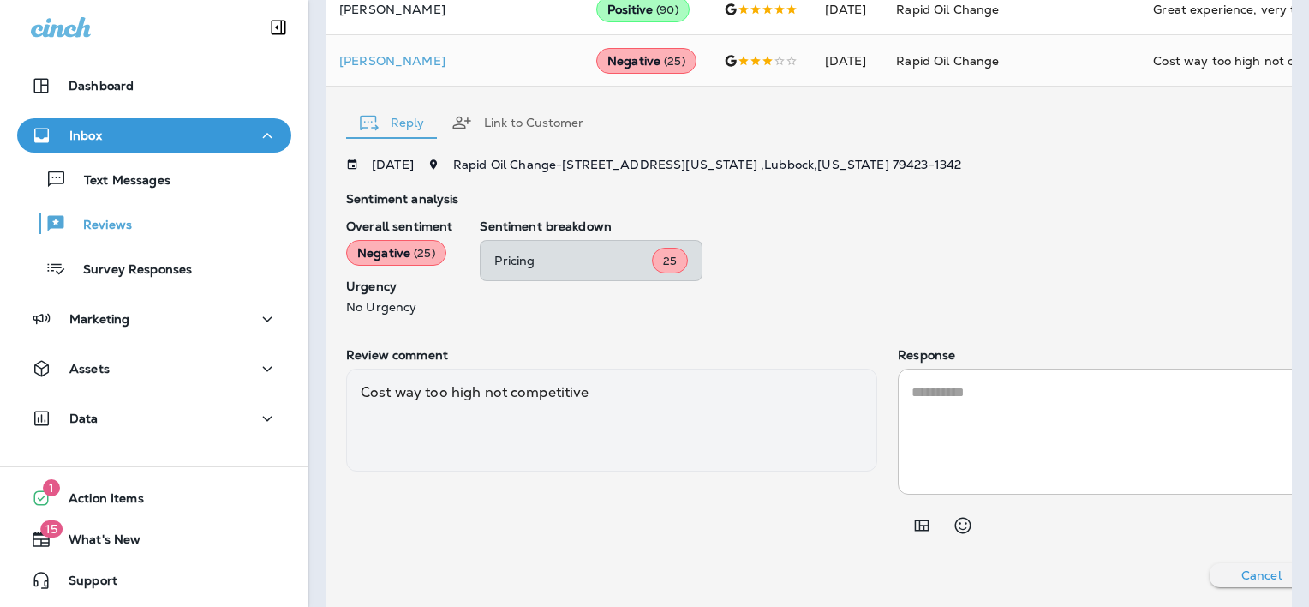
click at [920, 416] on textarea at bounding box center [1164, 431] width 504 height 99
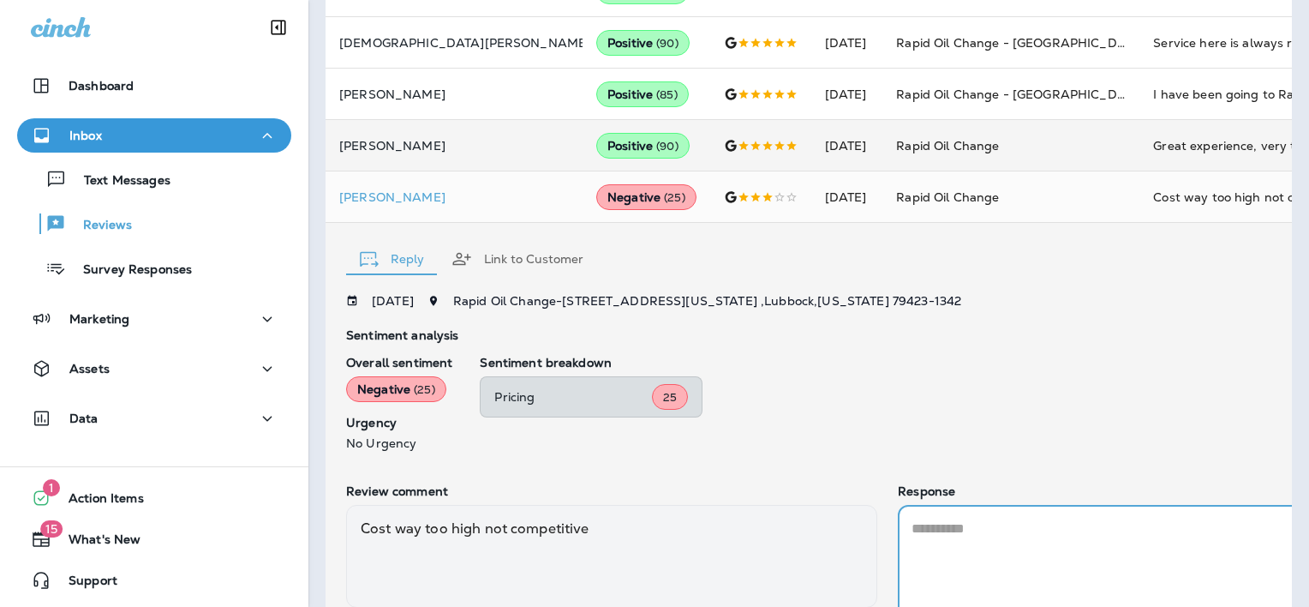
scroll to position [920, 0]
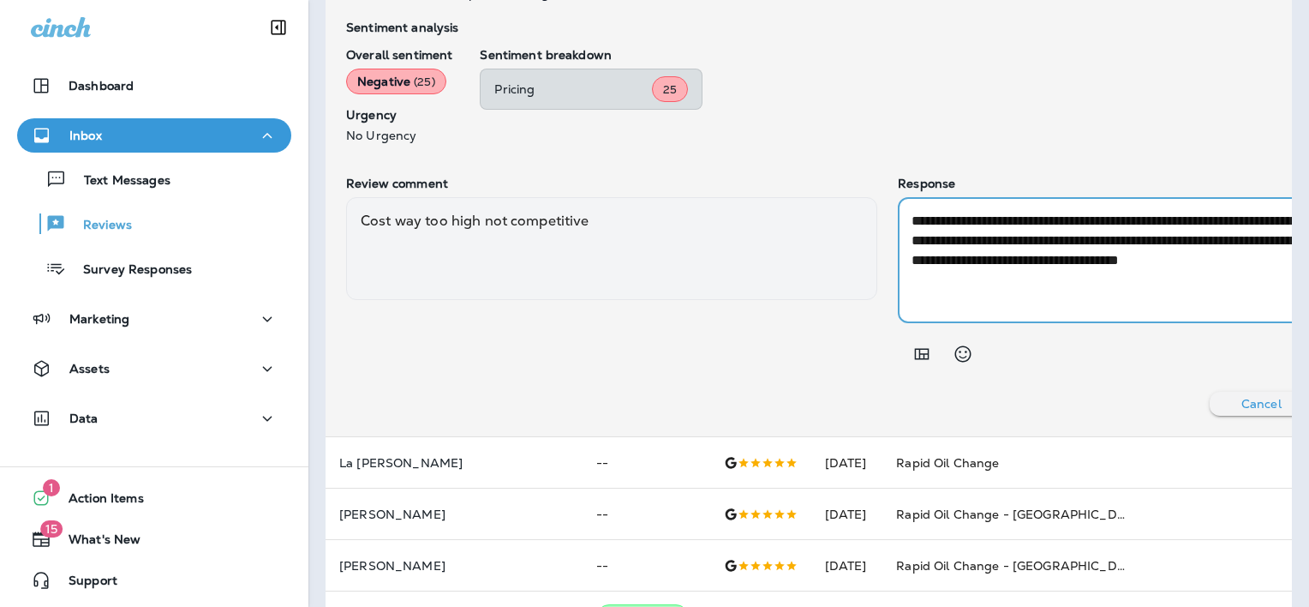
click at [947, 272] on textarea "**********" at bounding box center [1121, 260] width 418 height 99
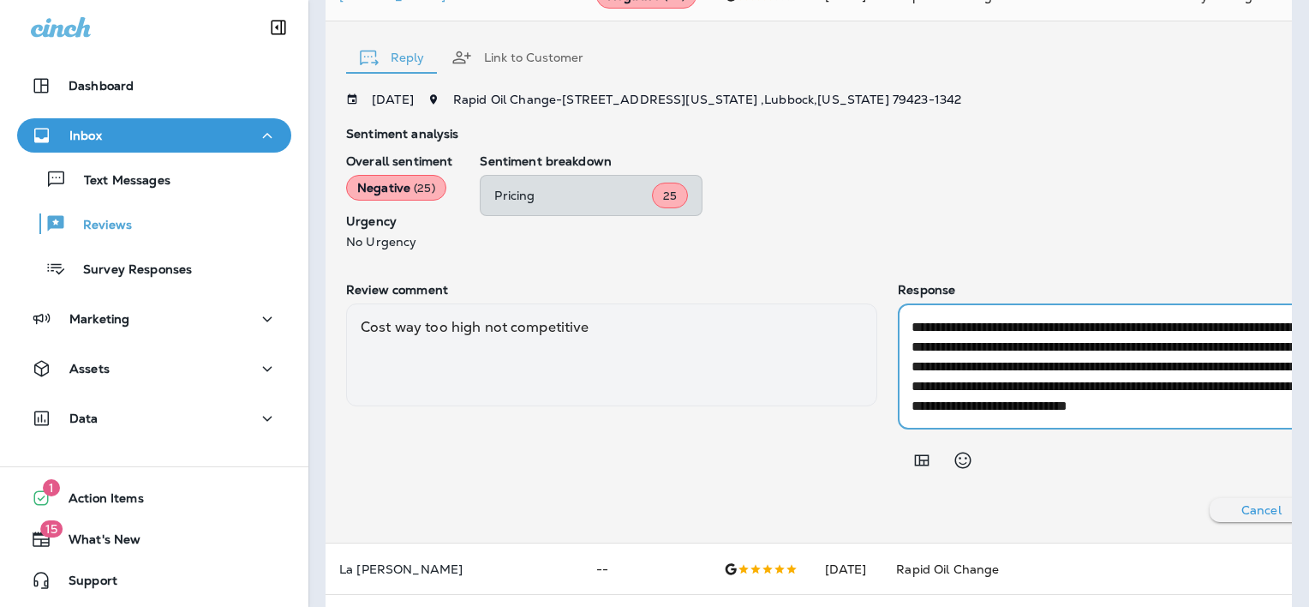
scroll to position [117, 0]
type textarea "**********"
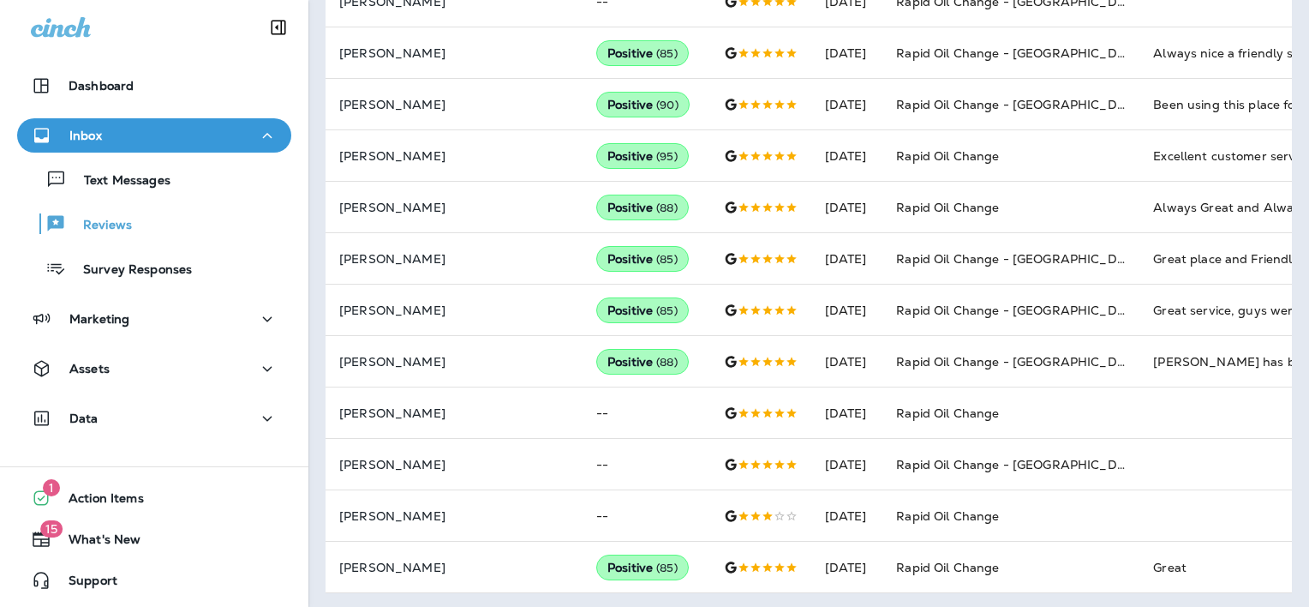
scroll to position [979, 0]
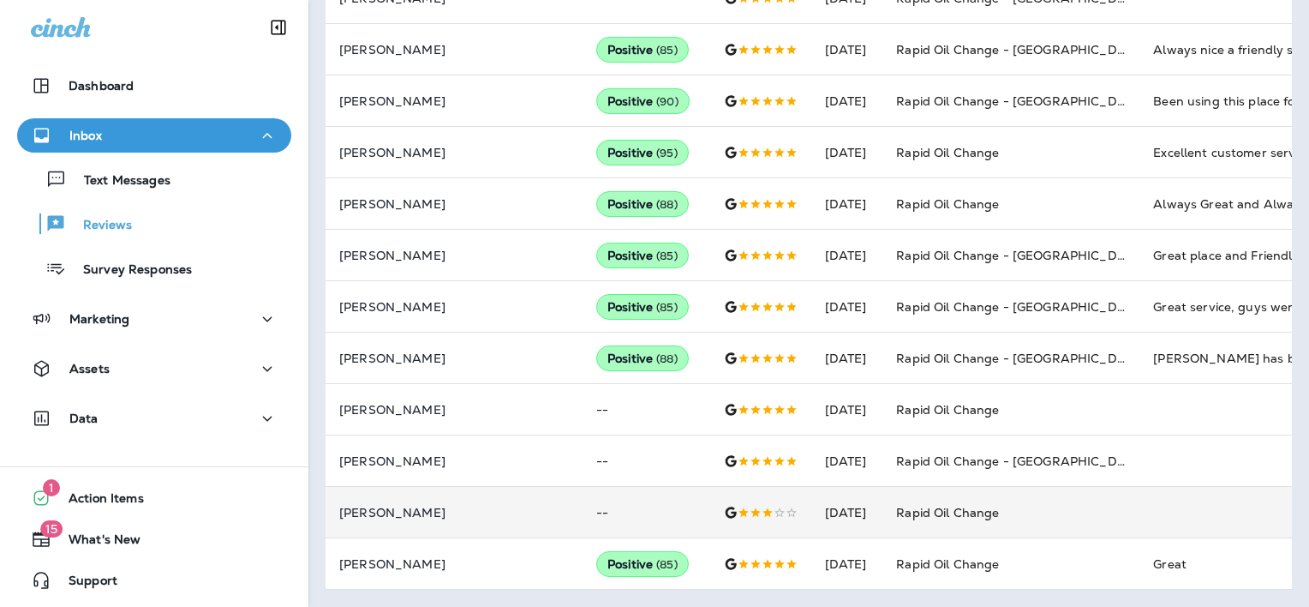
click at [1140, 506] on td at bounding box center [1268, 512] width 257 height 51
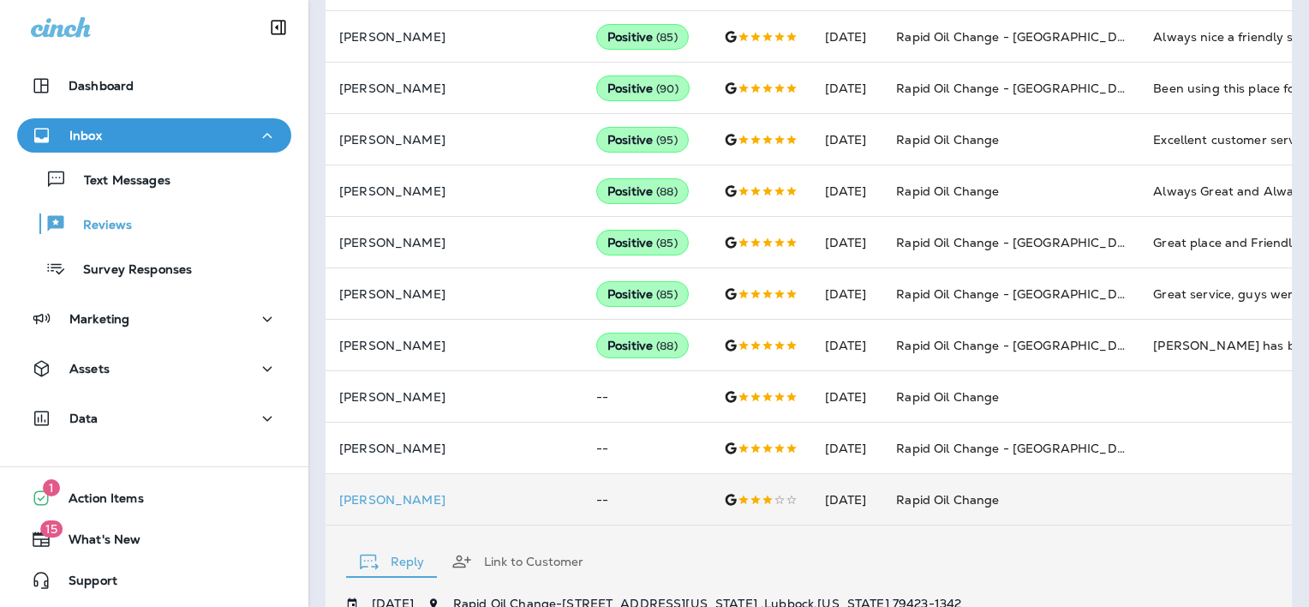
scroll to position [1395, 0]
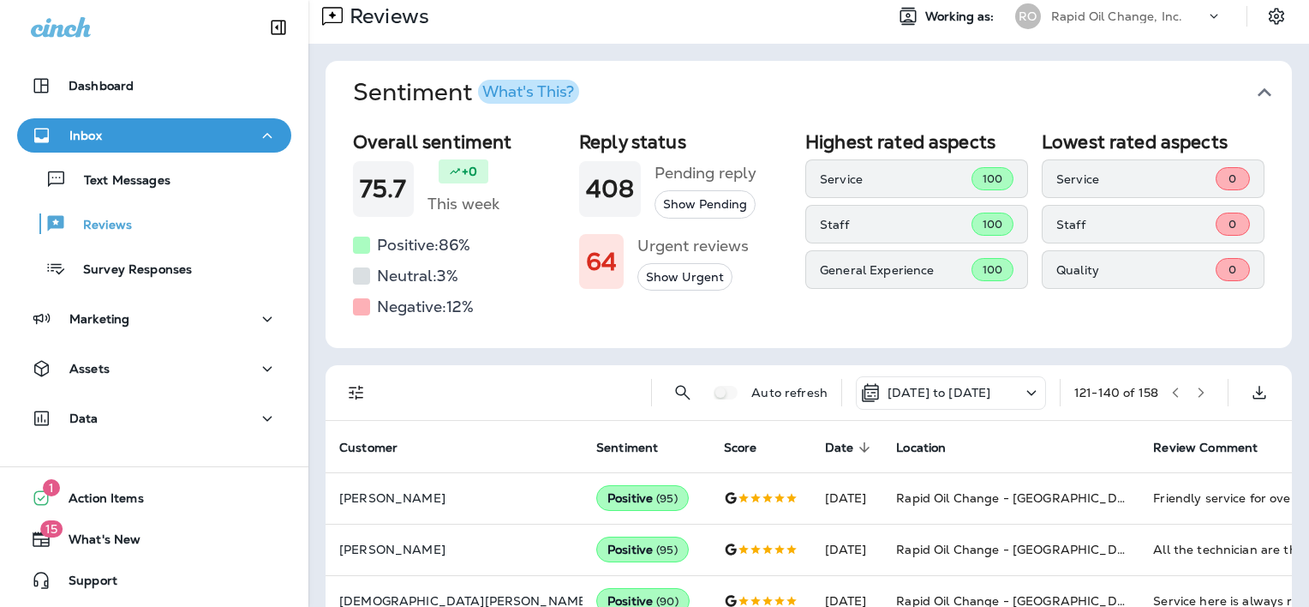
scroll to position [86, 0]
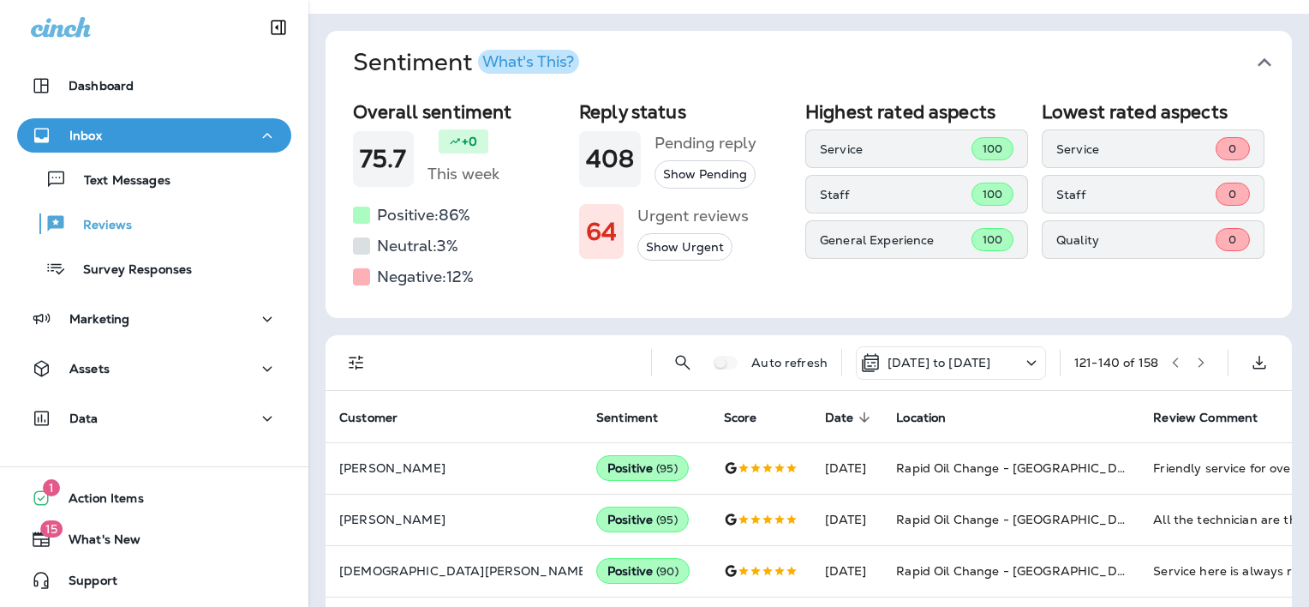
click at [1195, 367] on icon "button" at bounding box center [1201, 362] width 12 height 12
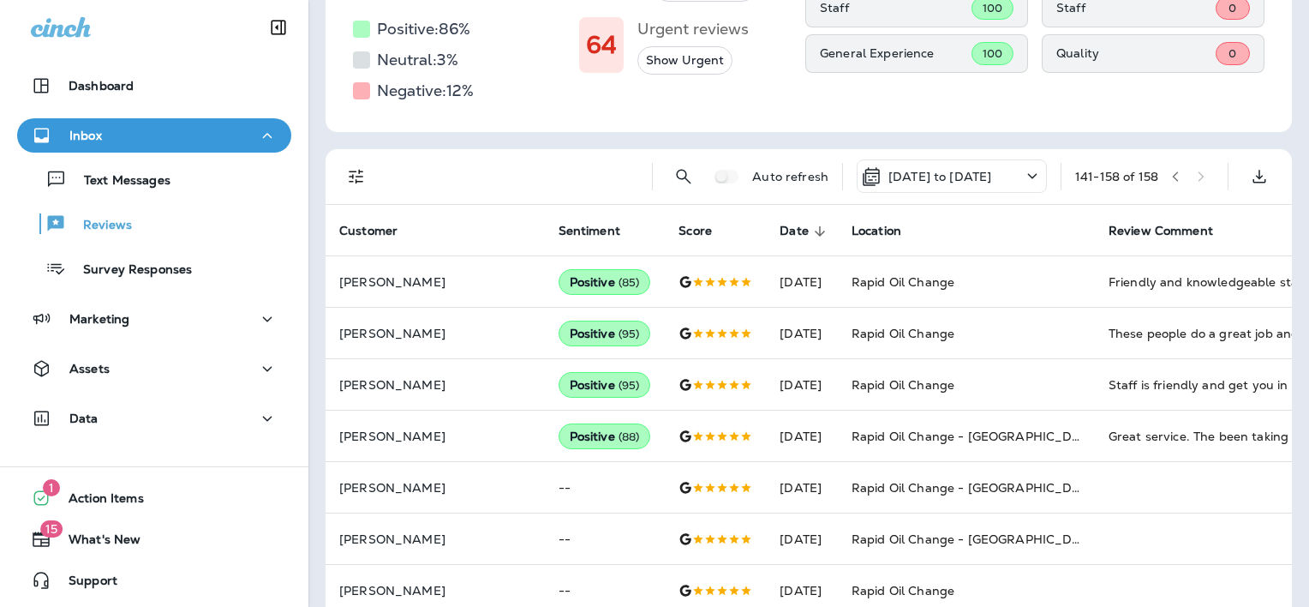
scroll to position [276, 0]
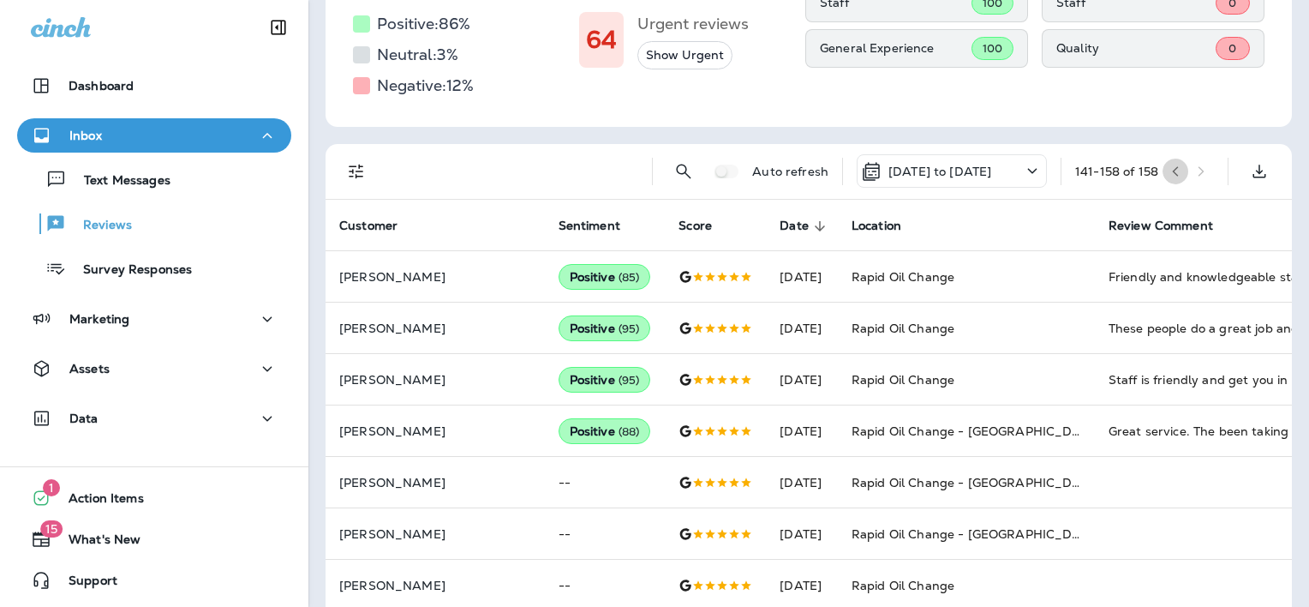
click at [1173, 174] on icon "button" at bounding box center [1176, 171] width 6 height 10
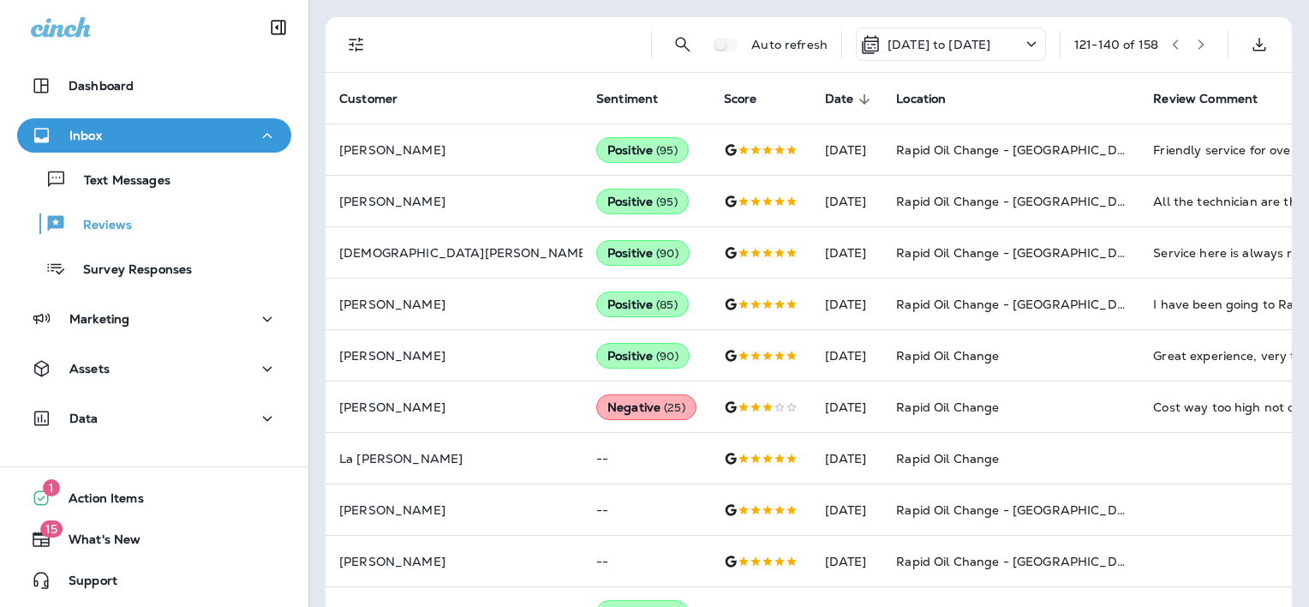
scroll to position [379, 0]
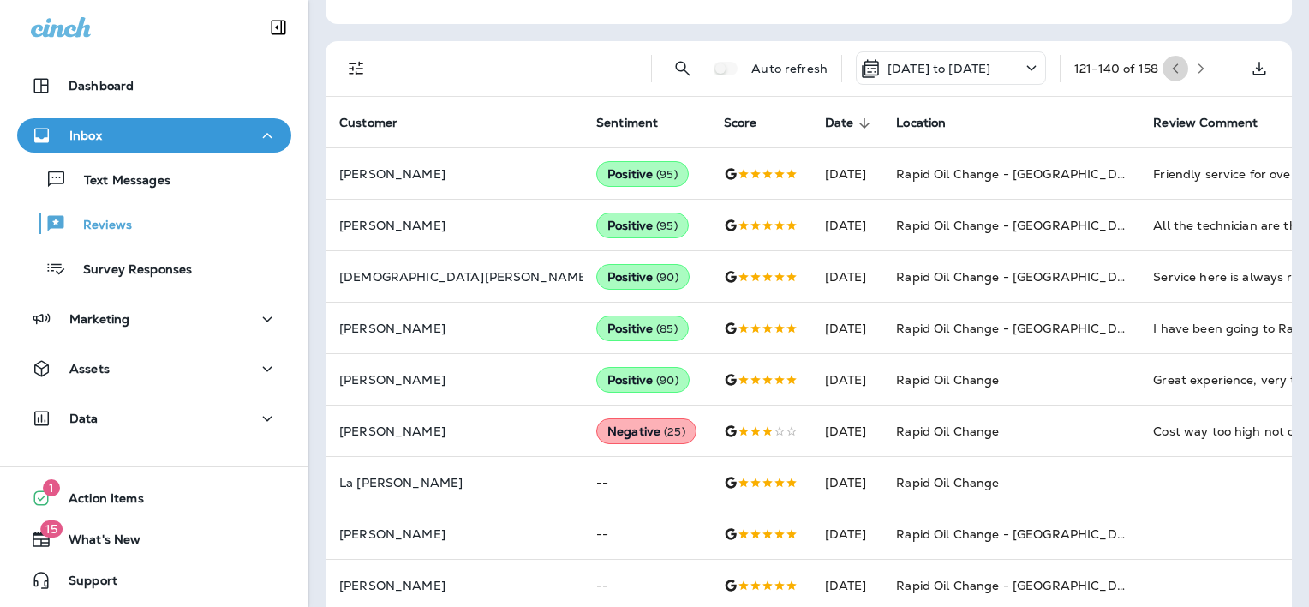
click at [1170, 69] on icon "button" at bounding box center [1176, 69] width 12 height 12
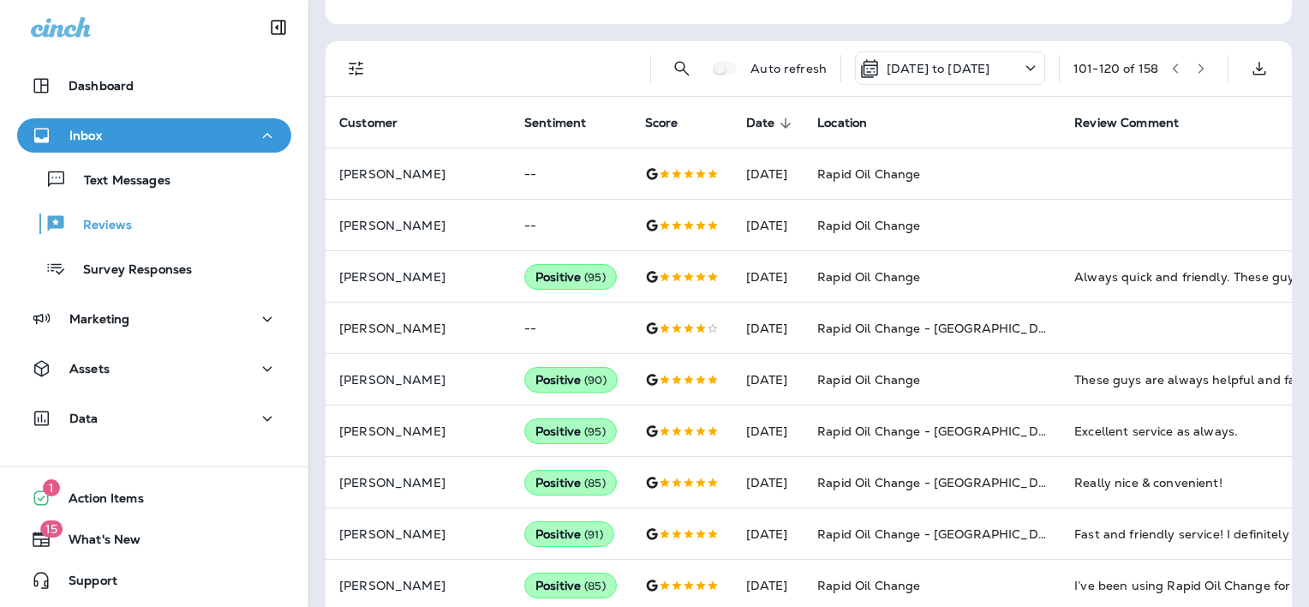
scroll to position [36, 0]
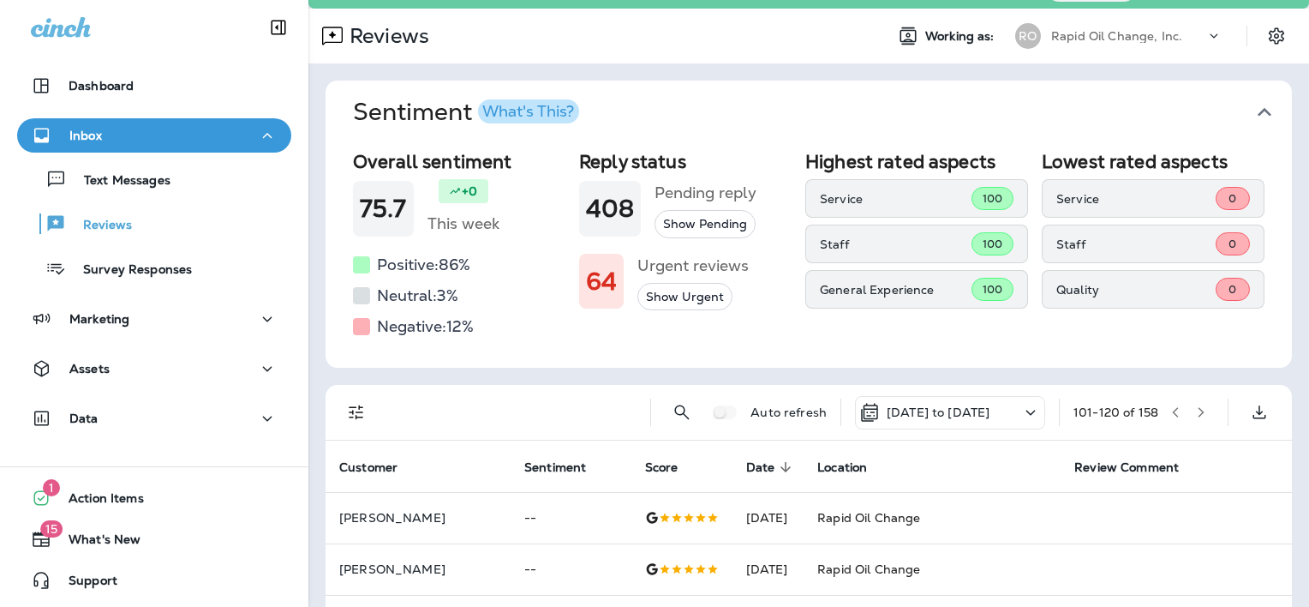
click at [1195, 410] on icon "button" at bounding box center [1201, 412] width 12 height 12
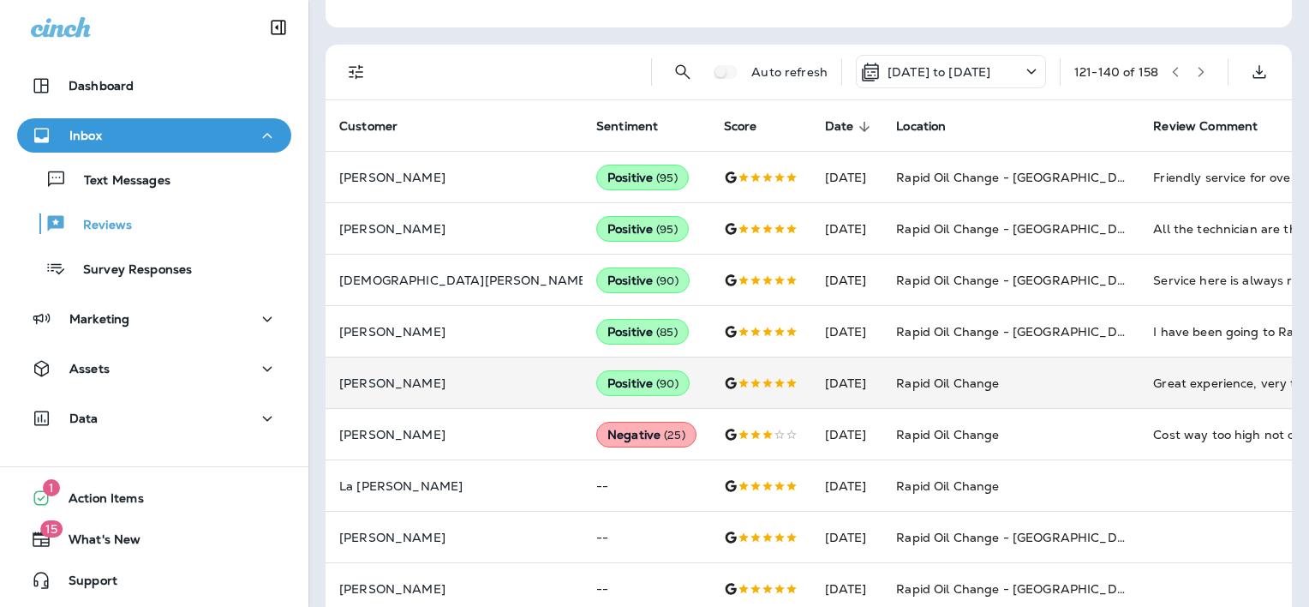
scroll to position [293, 0]
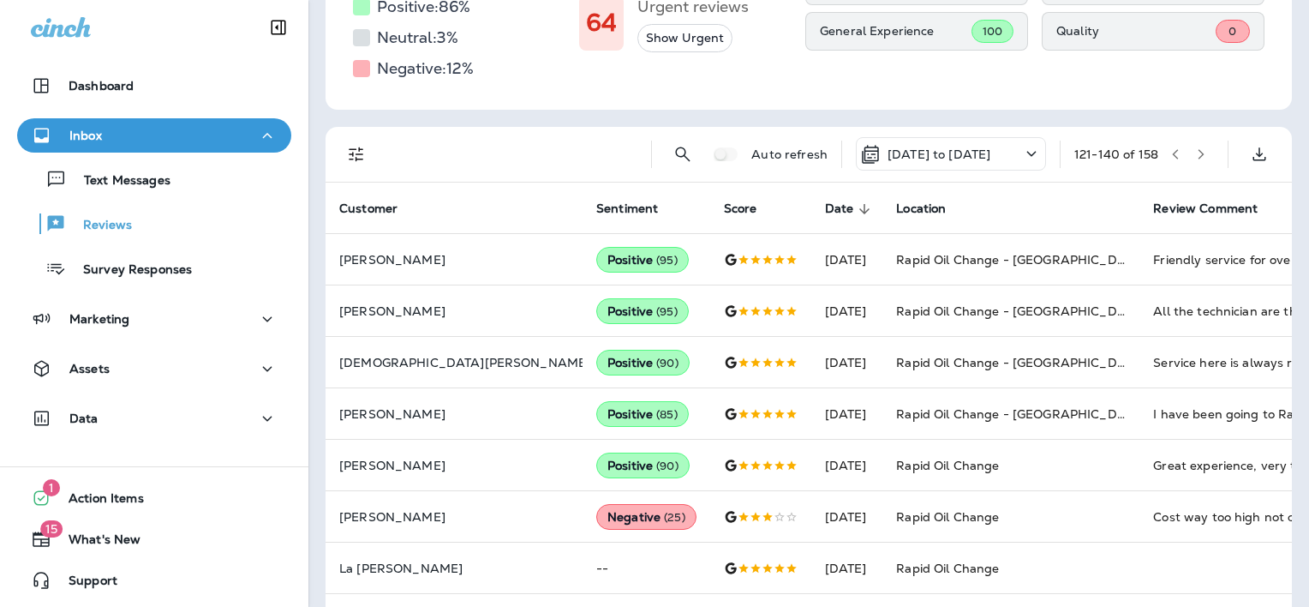
click at [1195, 157] on icon "button" at bounding box center [1201, 154] width 12 height 12
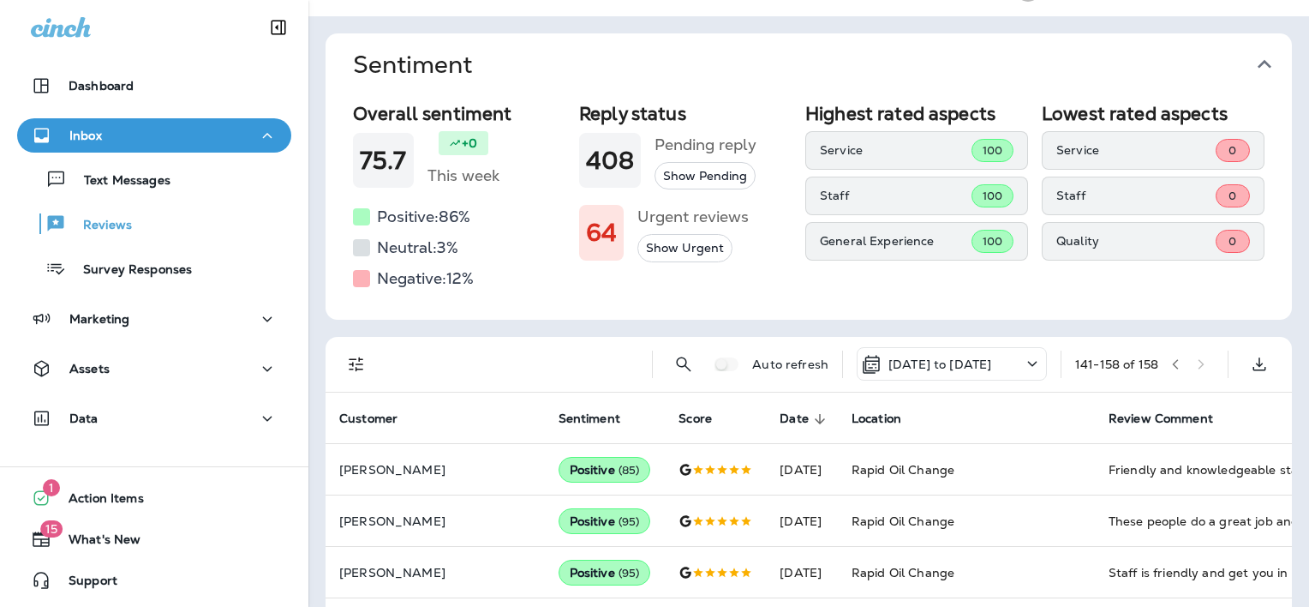
scroll to position [19, 0]
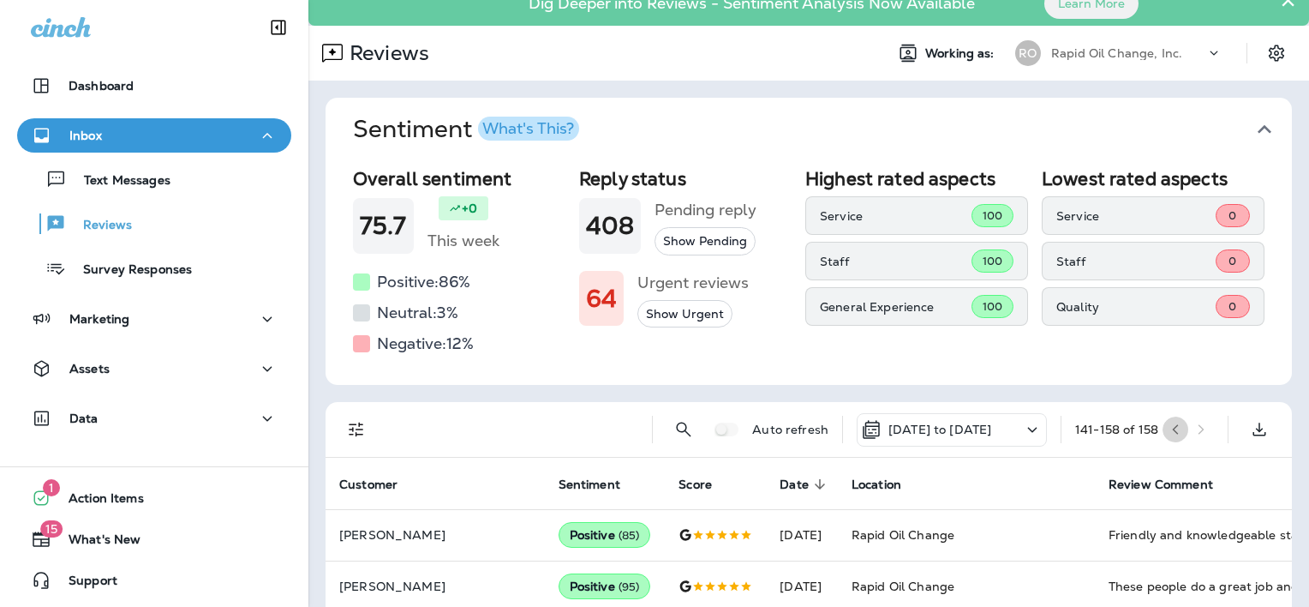
click at [1170, 429] on icon "button" at bounding box center [1176, 429] width 12 height 12
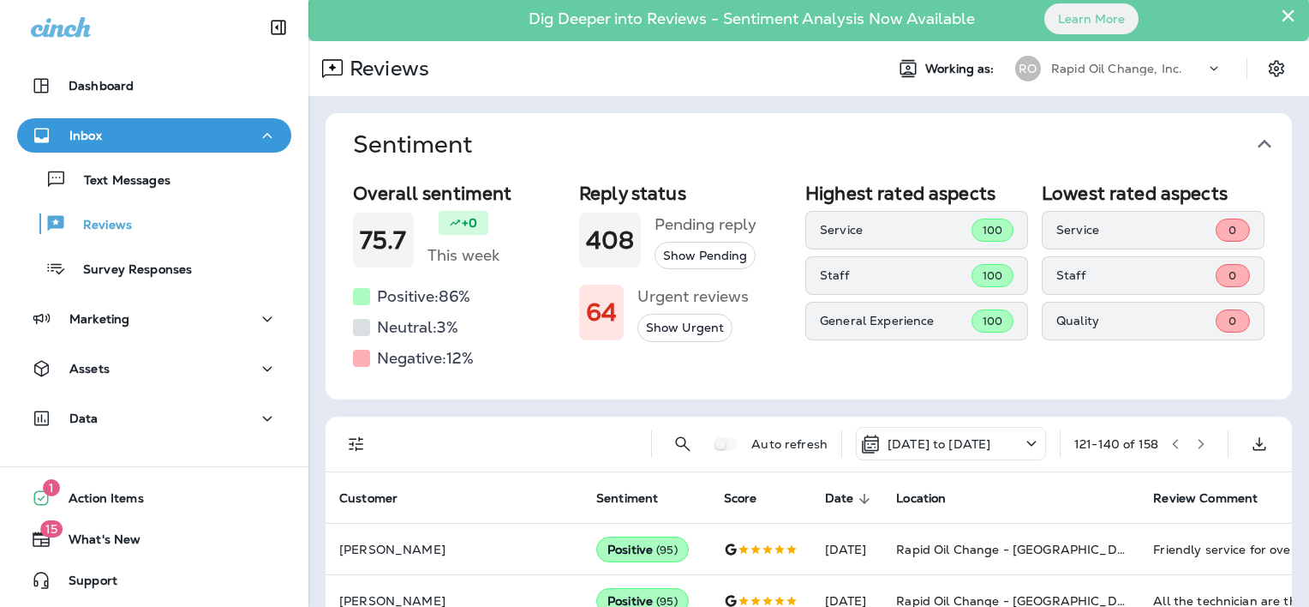
scroll to position [0, 0]
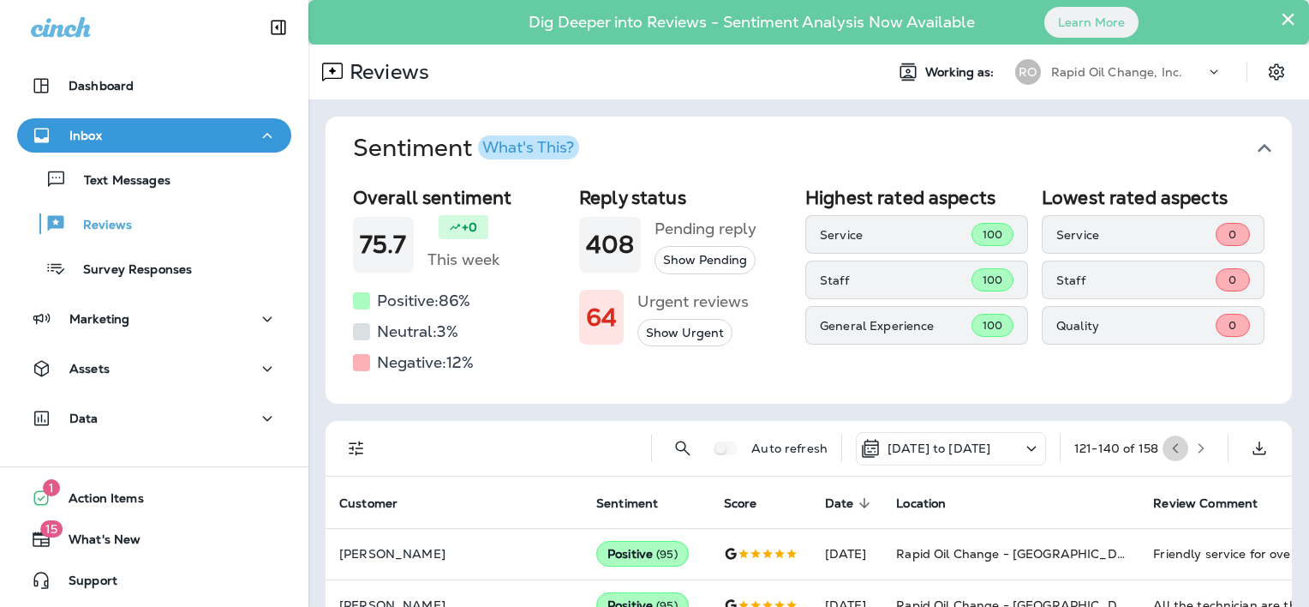
click at [1170, 446] on icon "button" at bounding box center [1176, 448] width 12 height 12
